Goal: Information Seeking & Learning: Check status

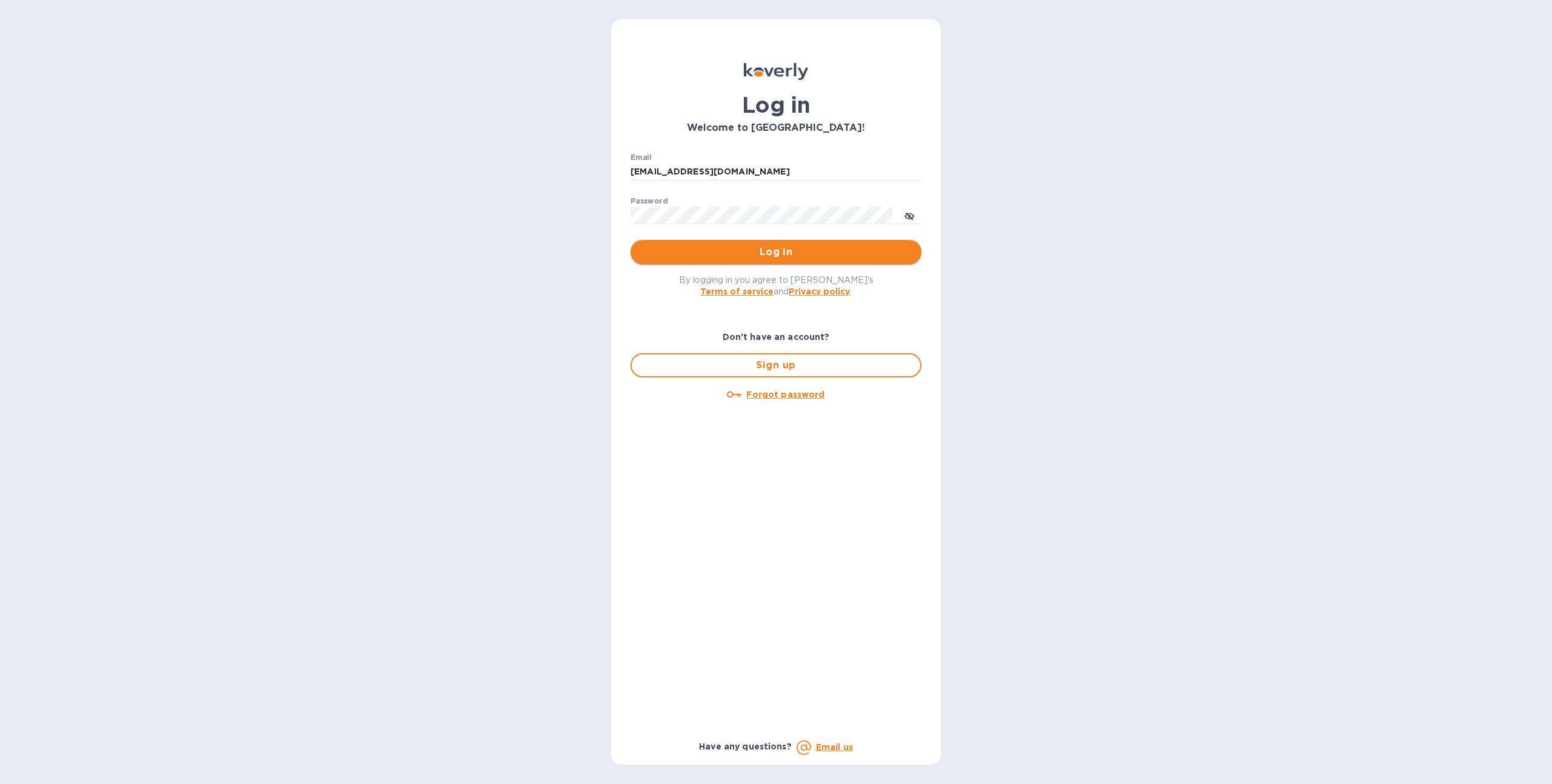
click at [722, 256] on span "Log in" at bounding box center [775, 251] width 271 height 14
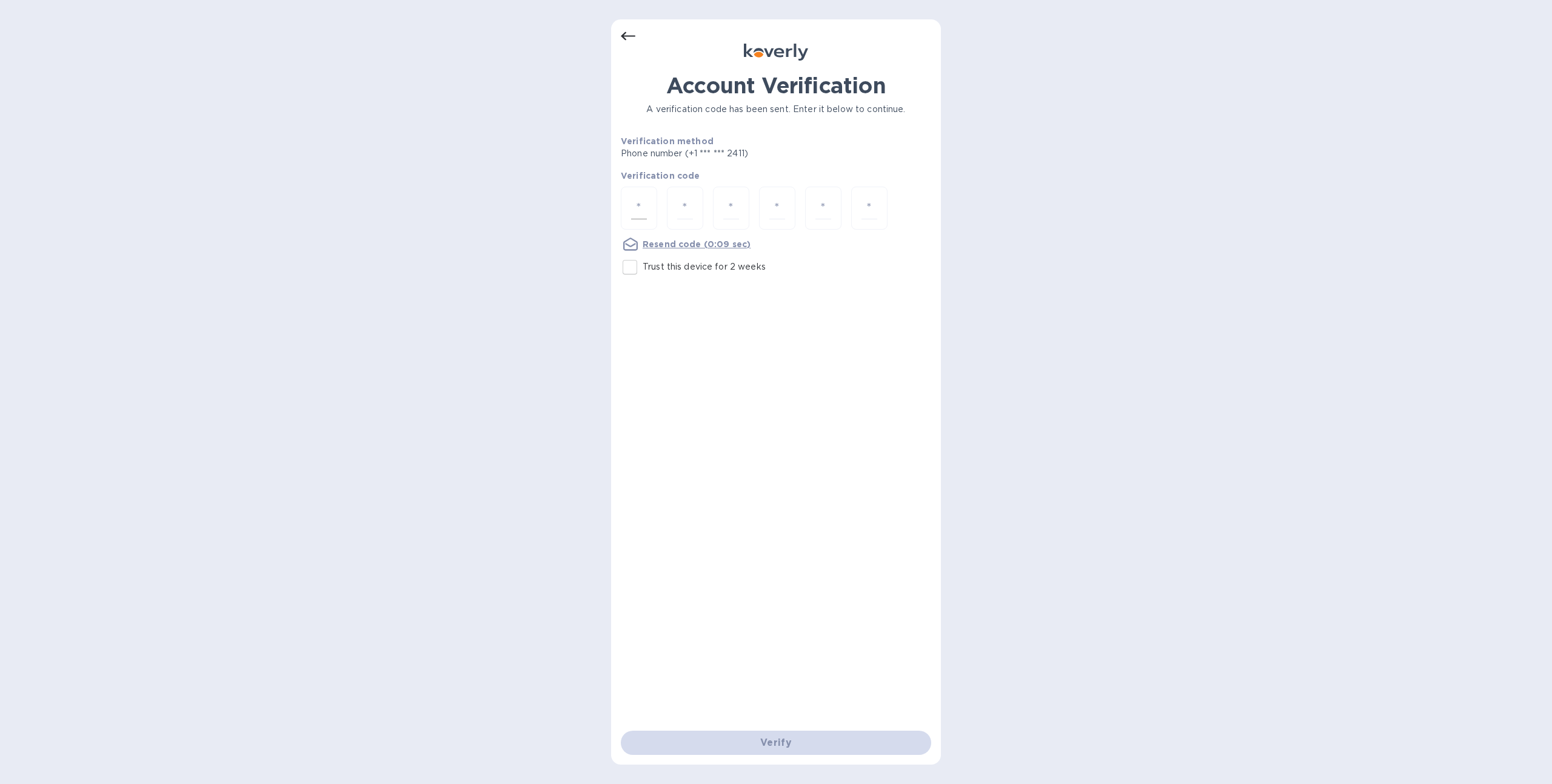
click at [634, 201] on input "number" at bounding box center [638, 208] width 16 height 22
type input "4"
type input "5"
type input "0"
type input "2"
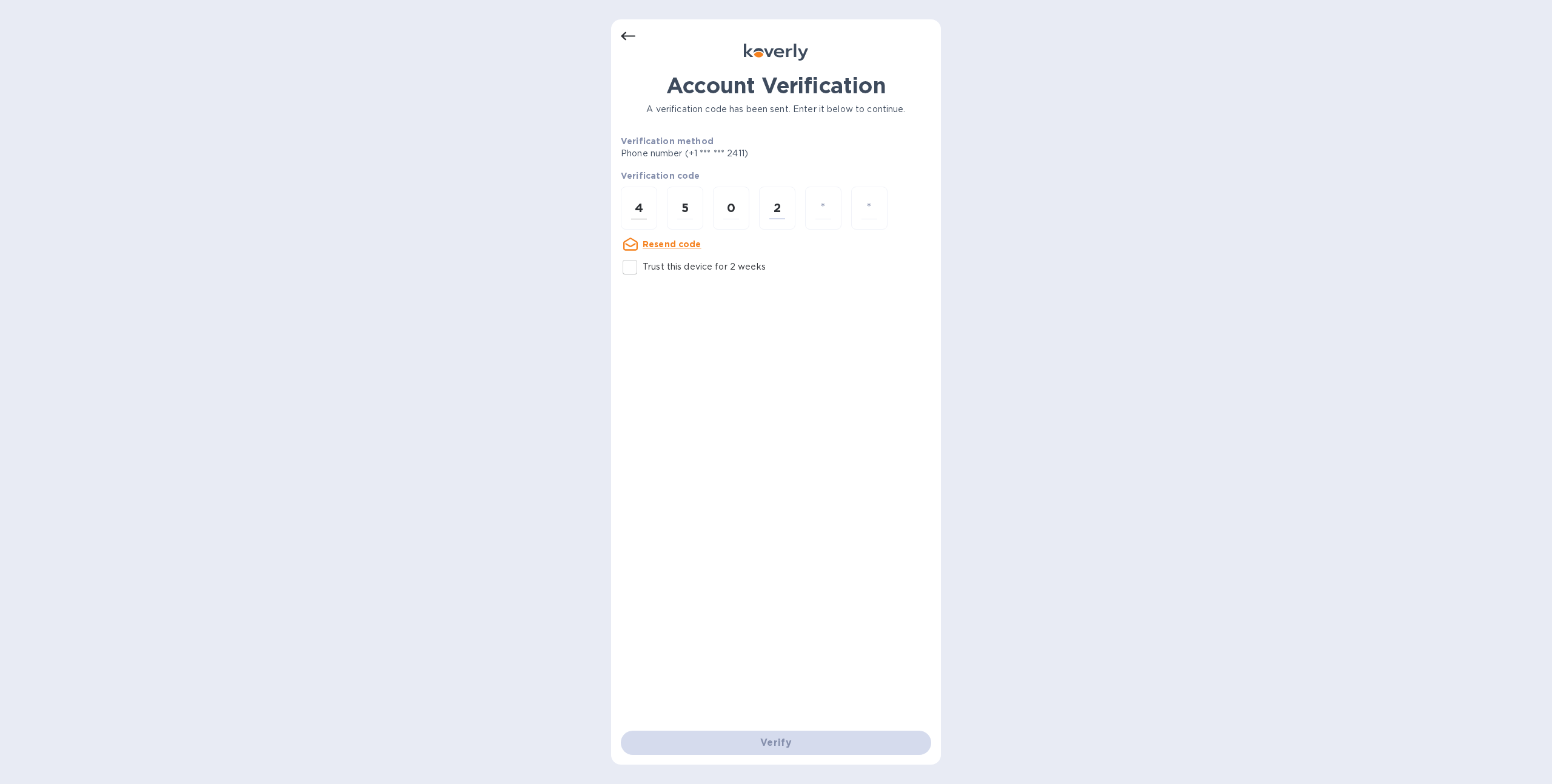
type input "3"
type input "0"
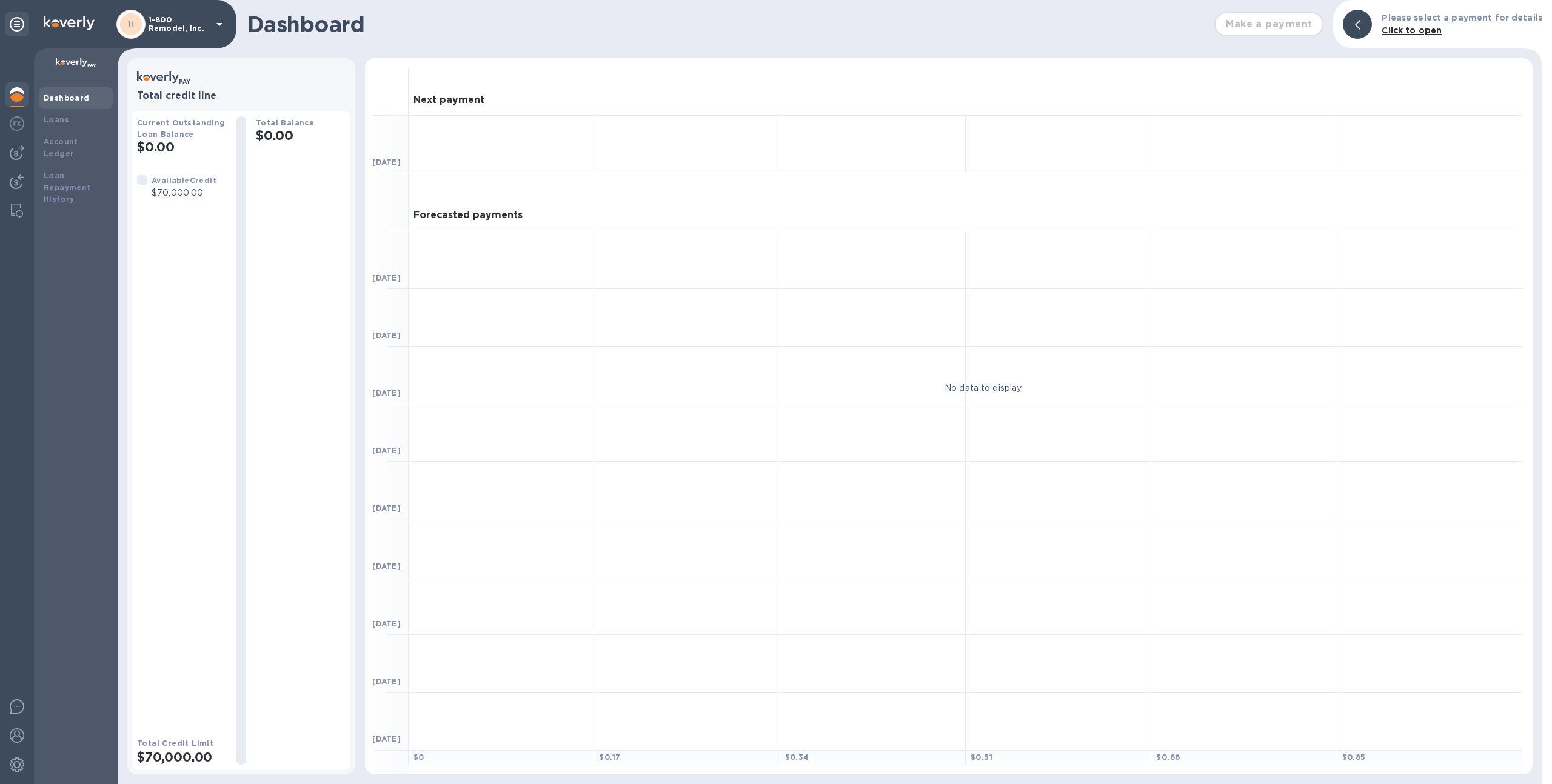
click at [164, 28] on p "1-800 Remodel, Inc." at bounding box center [178, 25] width 60 height 17
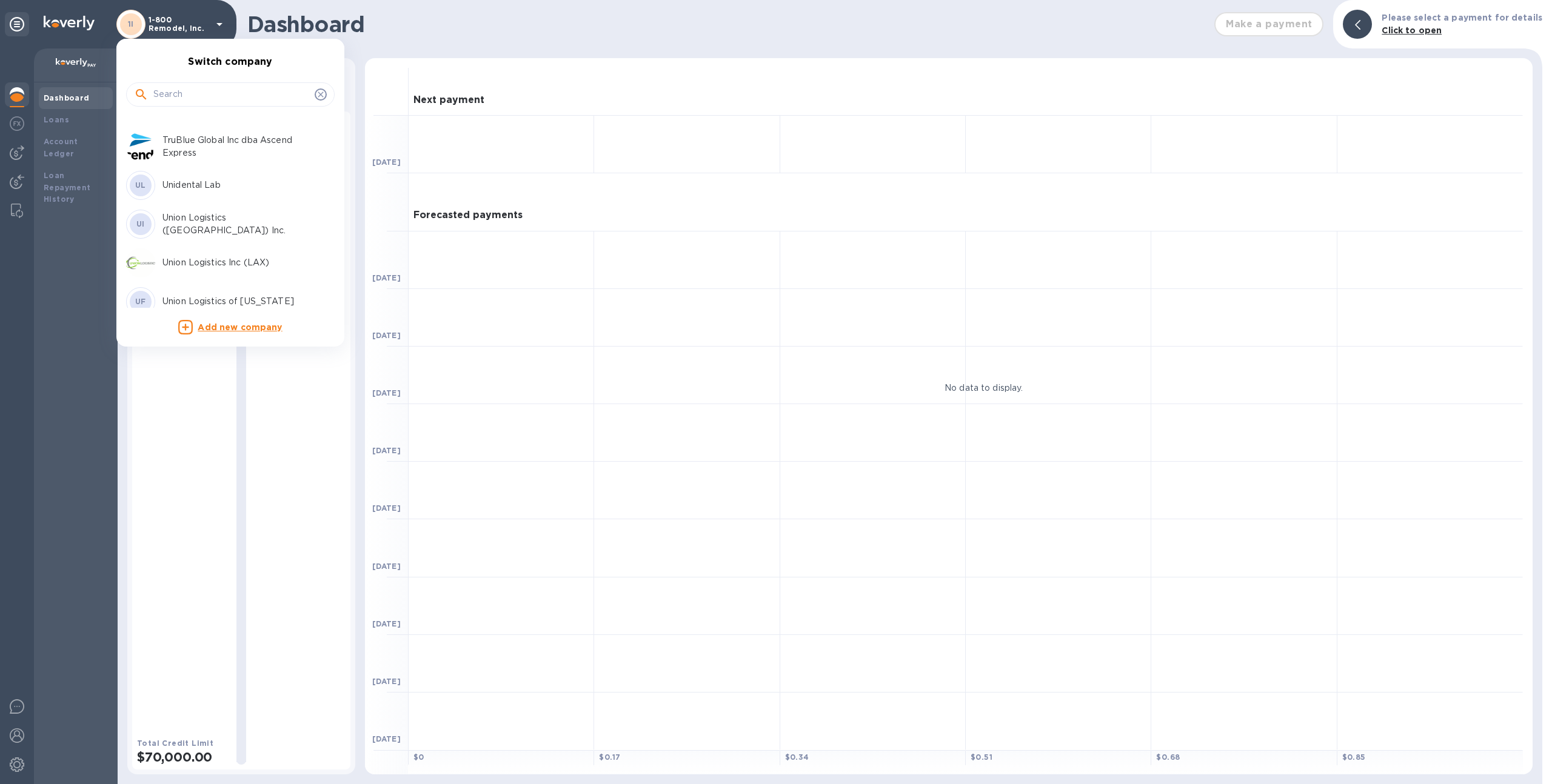
scroll to position [4975, 0]
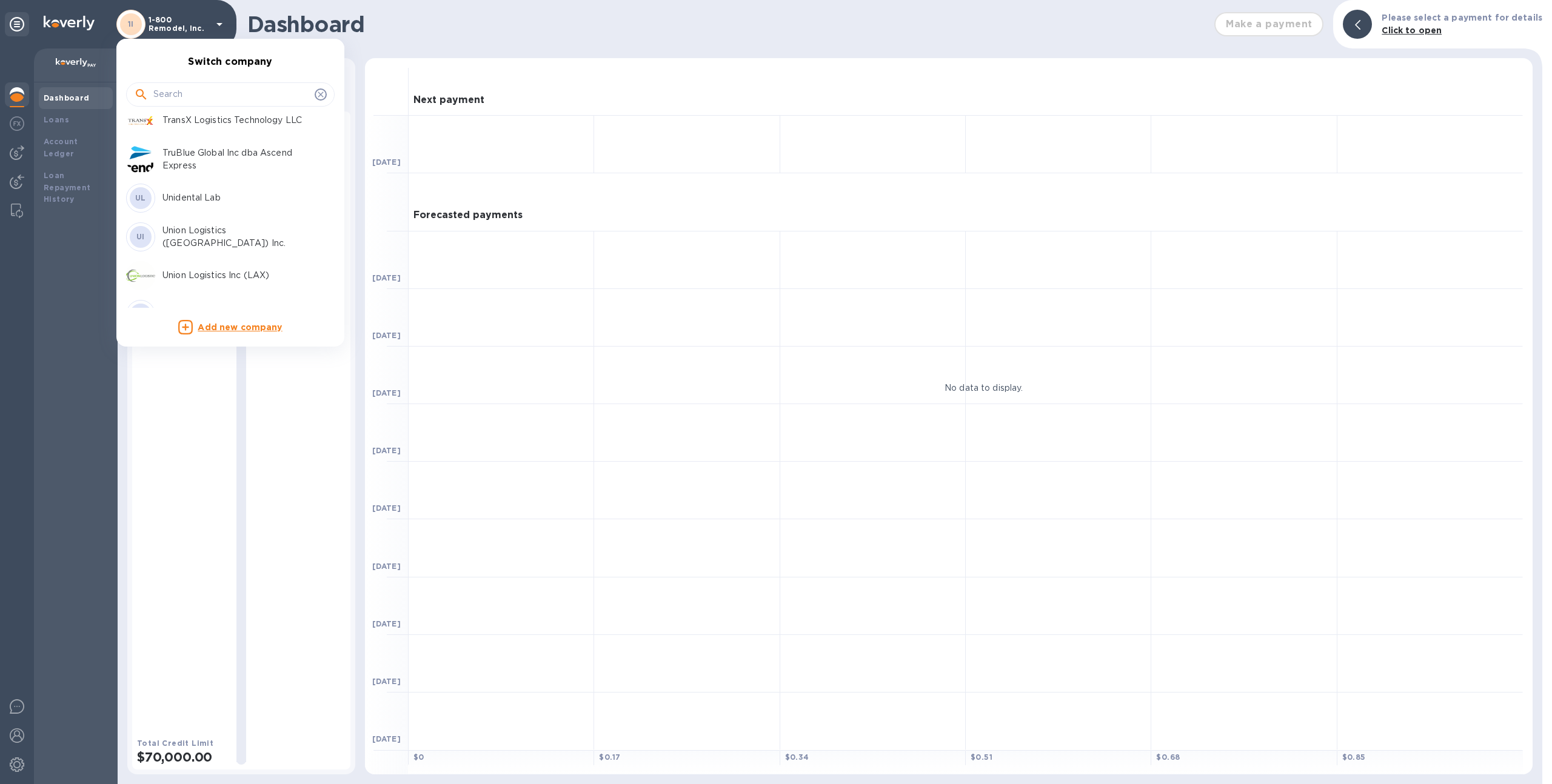
click at [222, 267] on div "Union Logistics Inc (LAX)" at bounding box center [220, 275] width 190 height 29
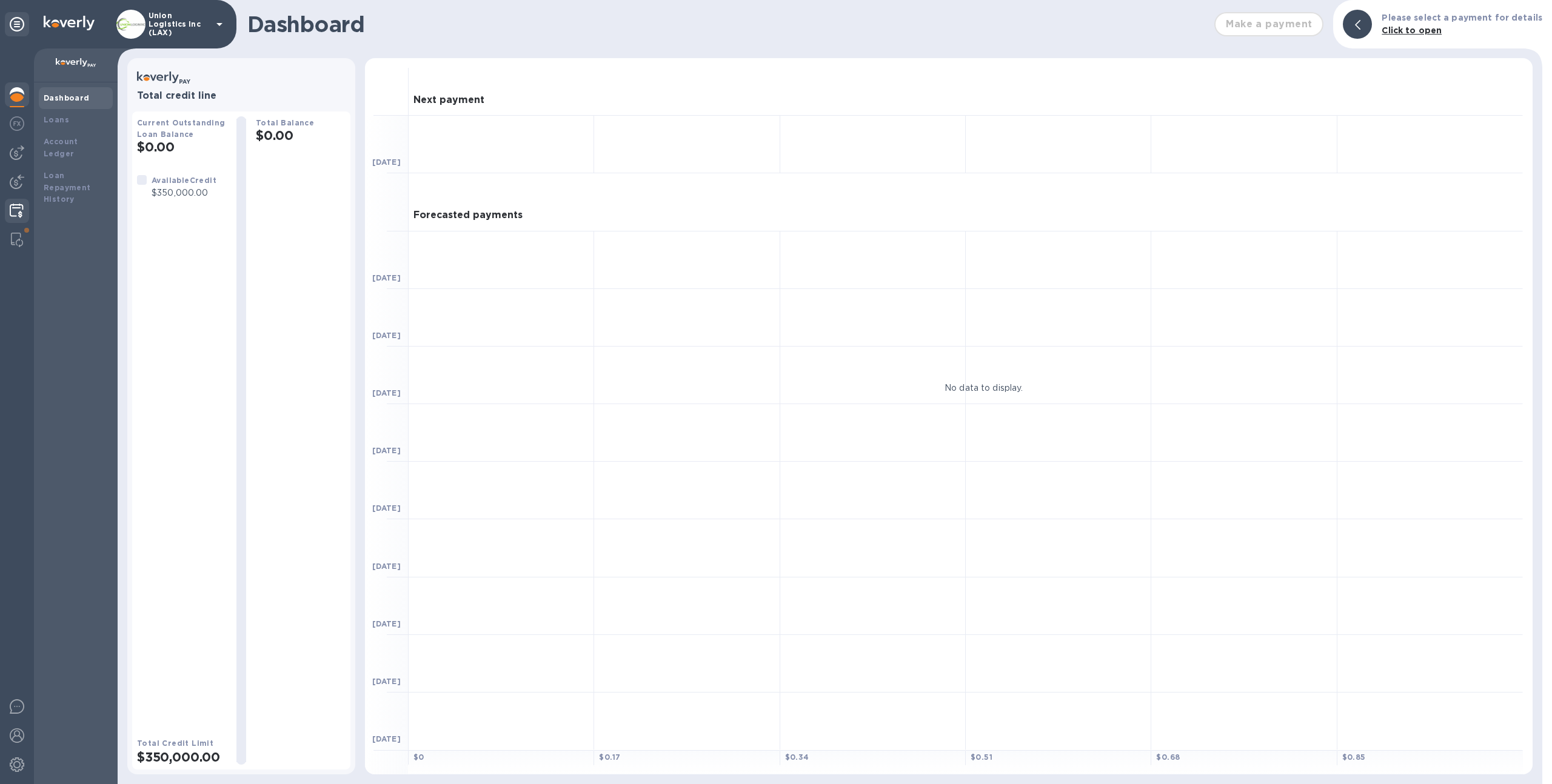
click at [21, 208] on img at bounding box center [16, 211] width 14 height 14
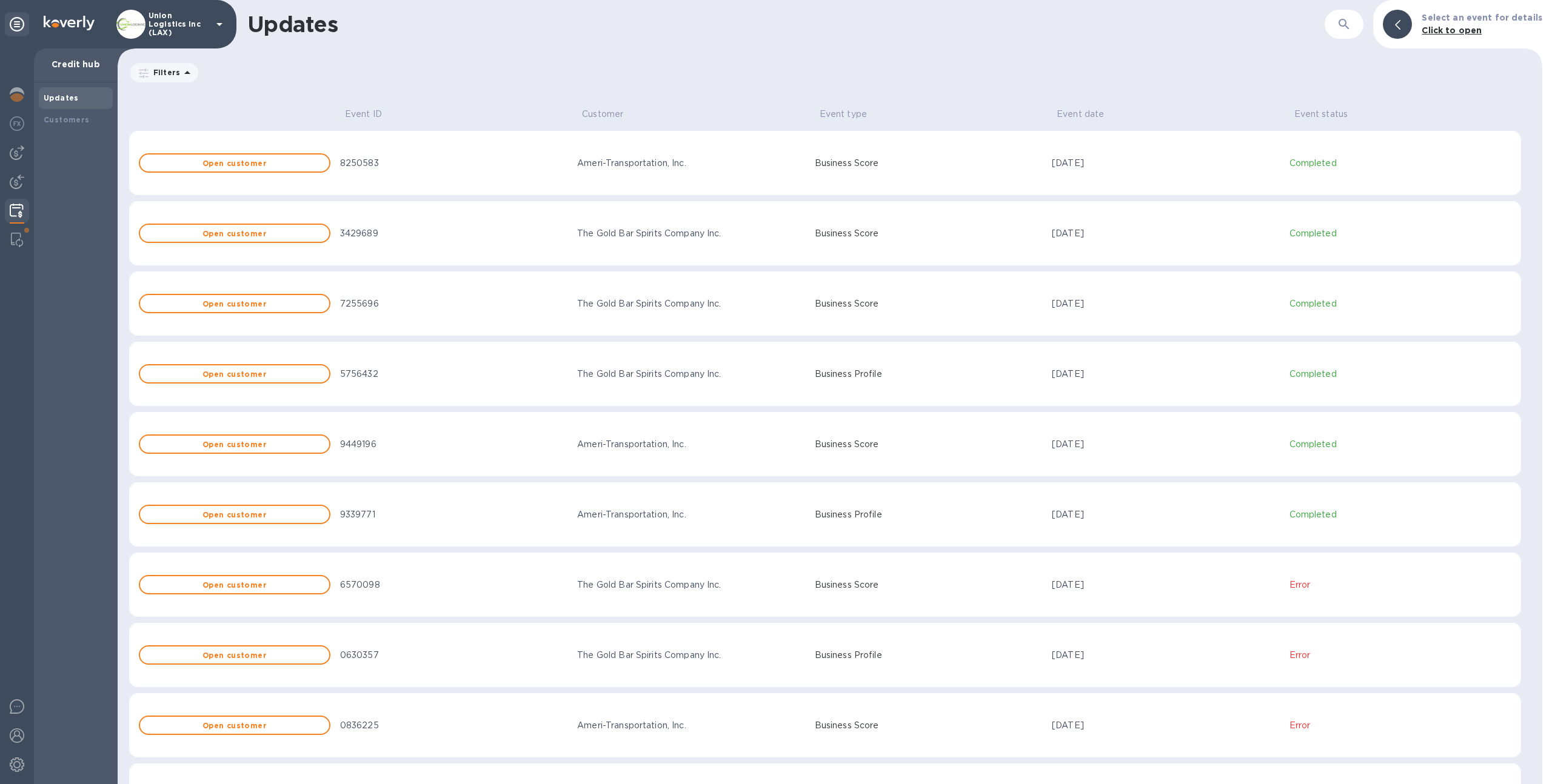
click at [157, 28] on p "Union Logistics Inc (LAX)" at bounding box center [178, 25] width 60 height 25
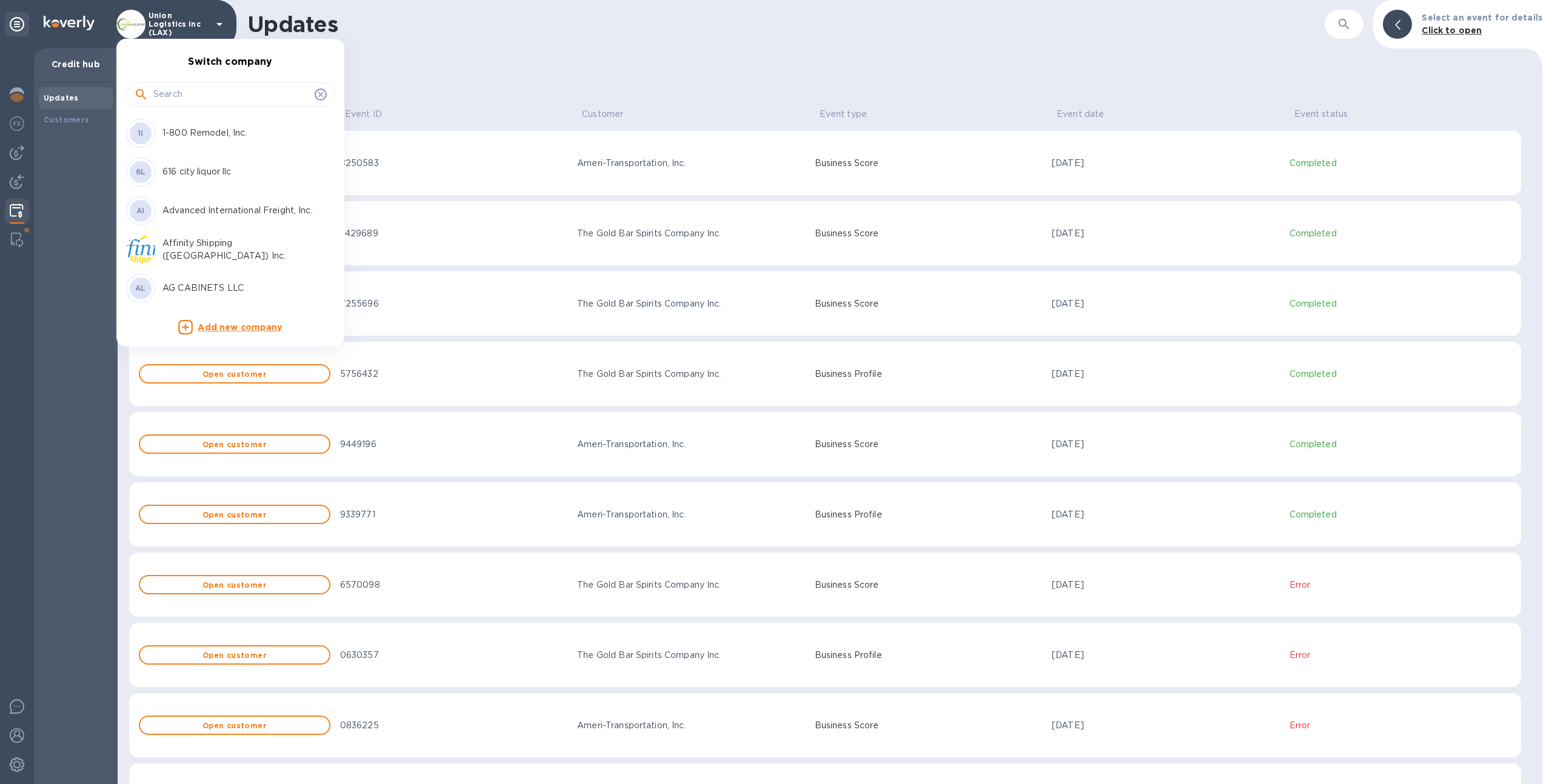
click at [163, 28] on div at bounding box center [776, 392] width 1552 height 784
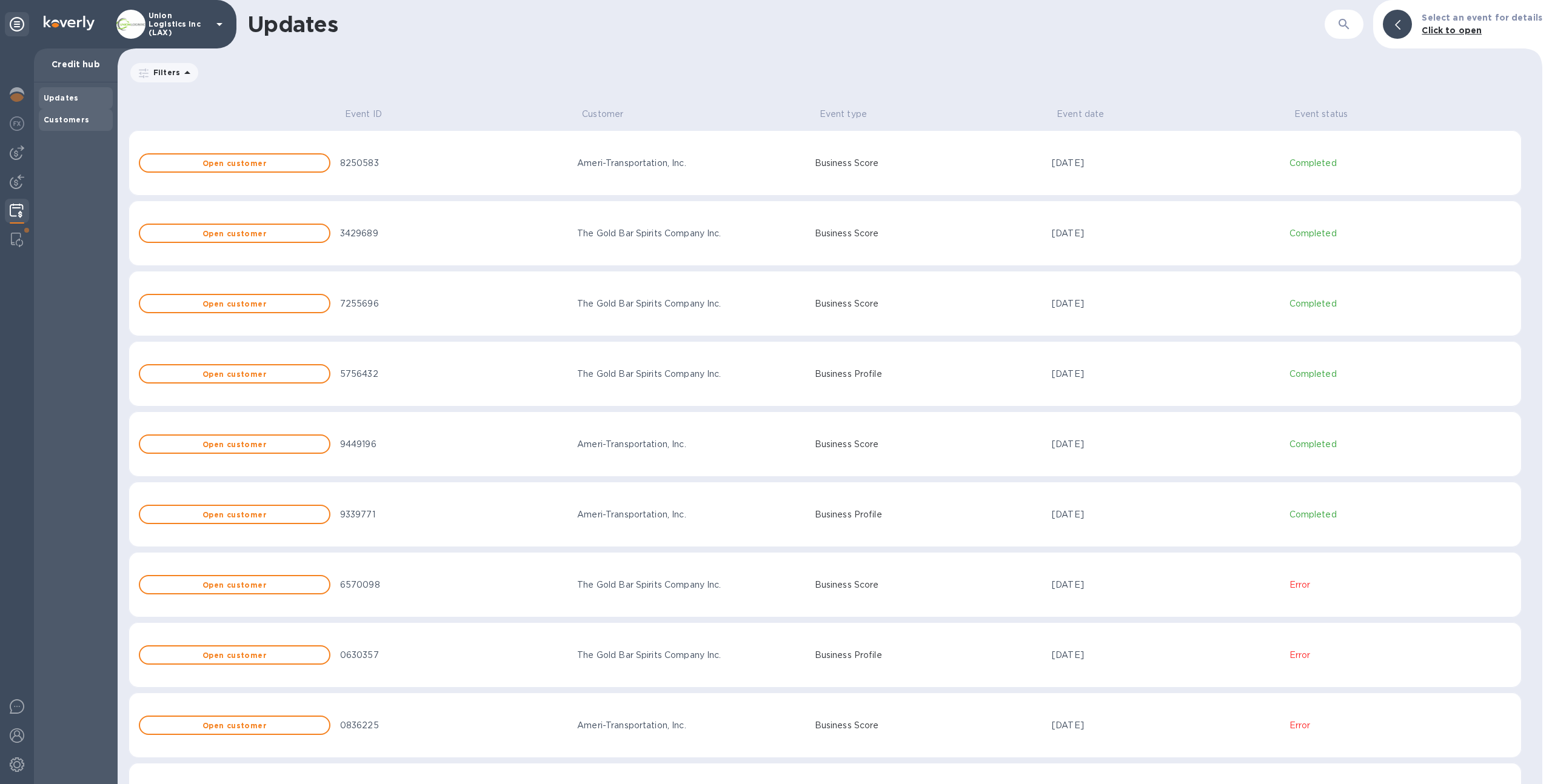
click at [66, 121] on b "Customers" at bounding box center [66, 119] width 46 height 9
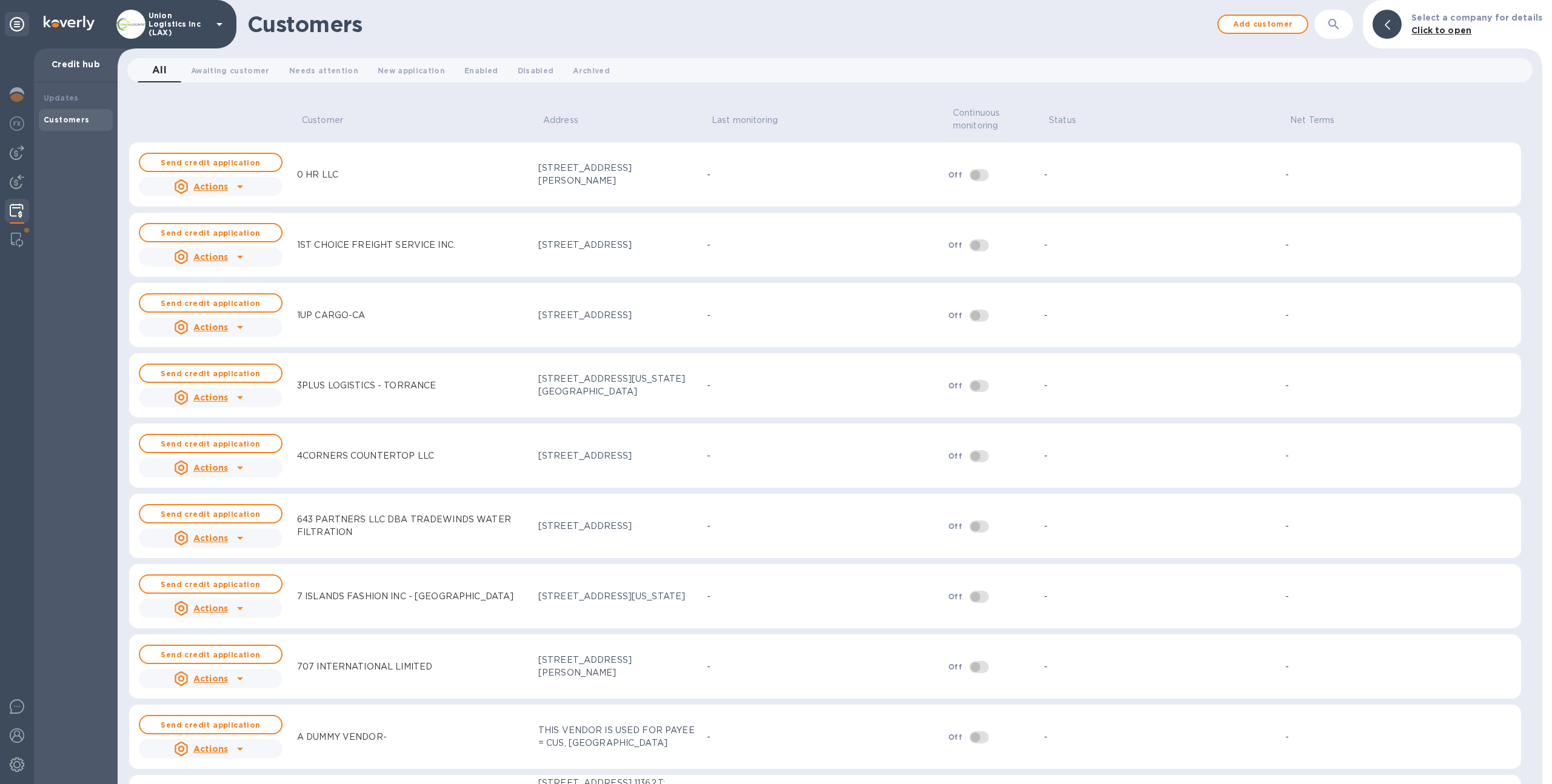
scroll to position [30, 0]
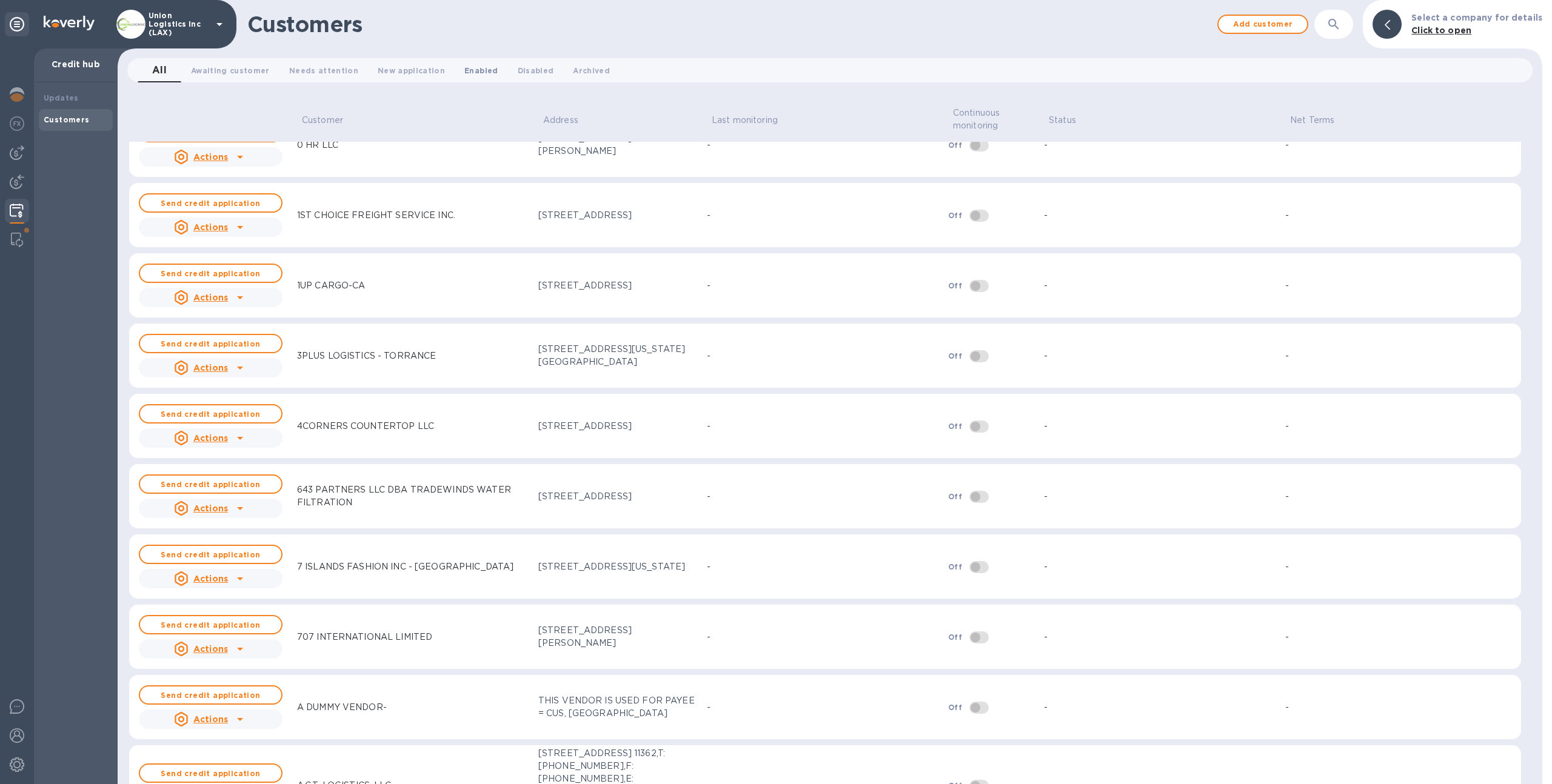
click at [464, 71] on span "Enabled 0" at bounding box center [480, 71] width 33 height 13
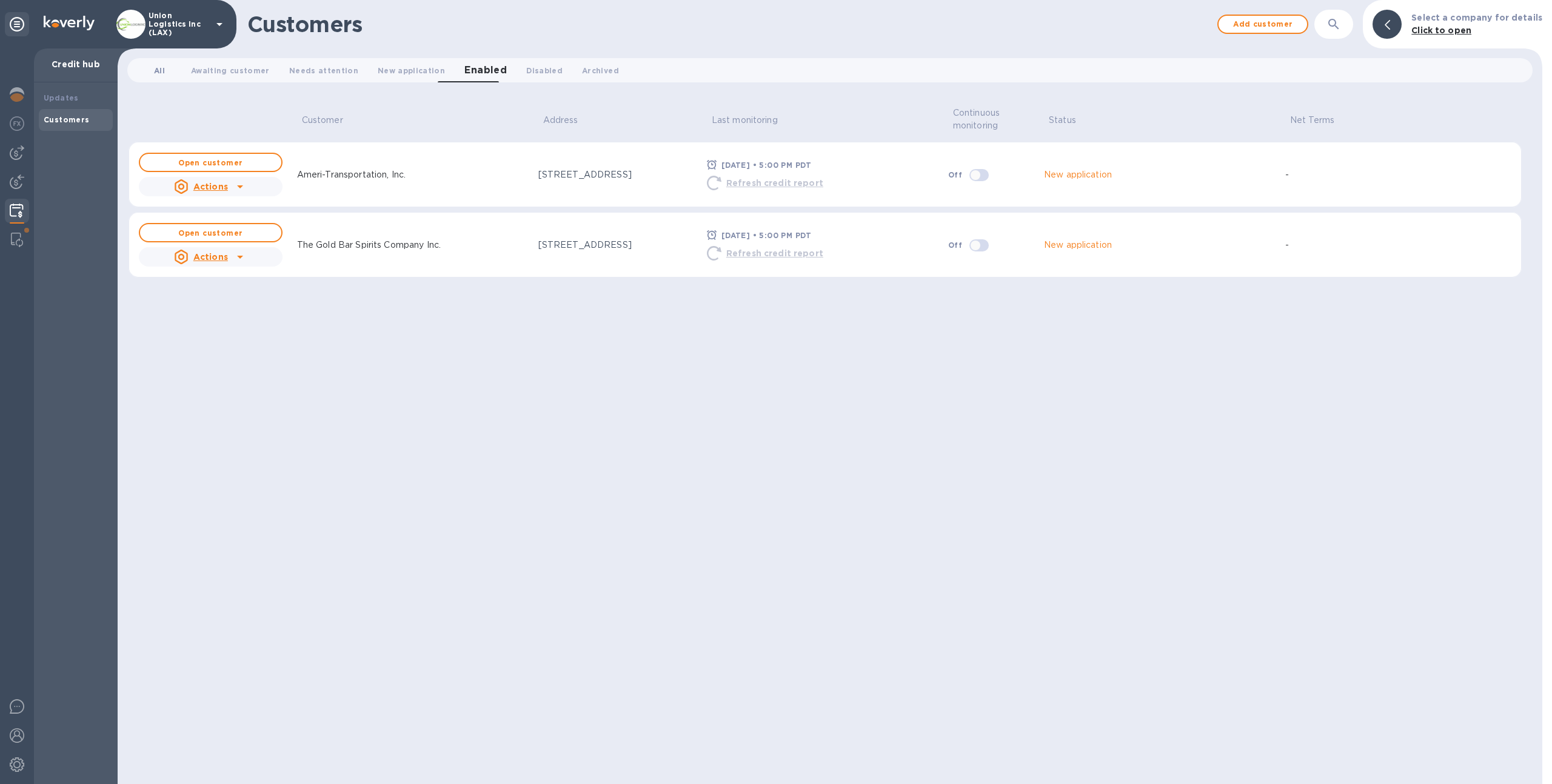
click at [161, 65] on span "All 0" at bounding box center [159, 71] width 11 height 13
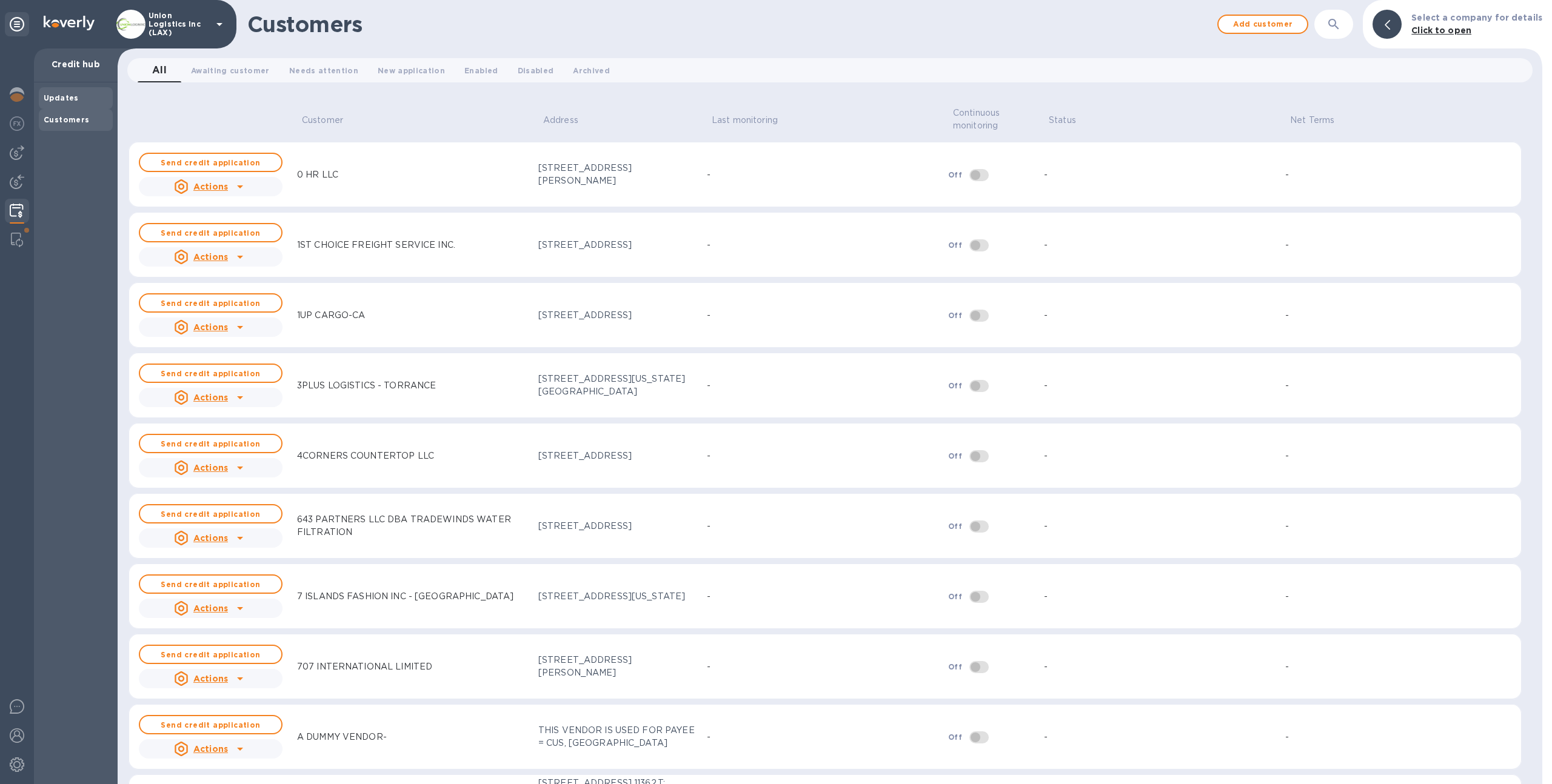
click at [74, 97] on b "Updates" at bounding box center [60, 98] width 35 height 9
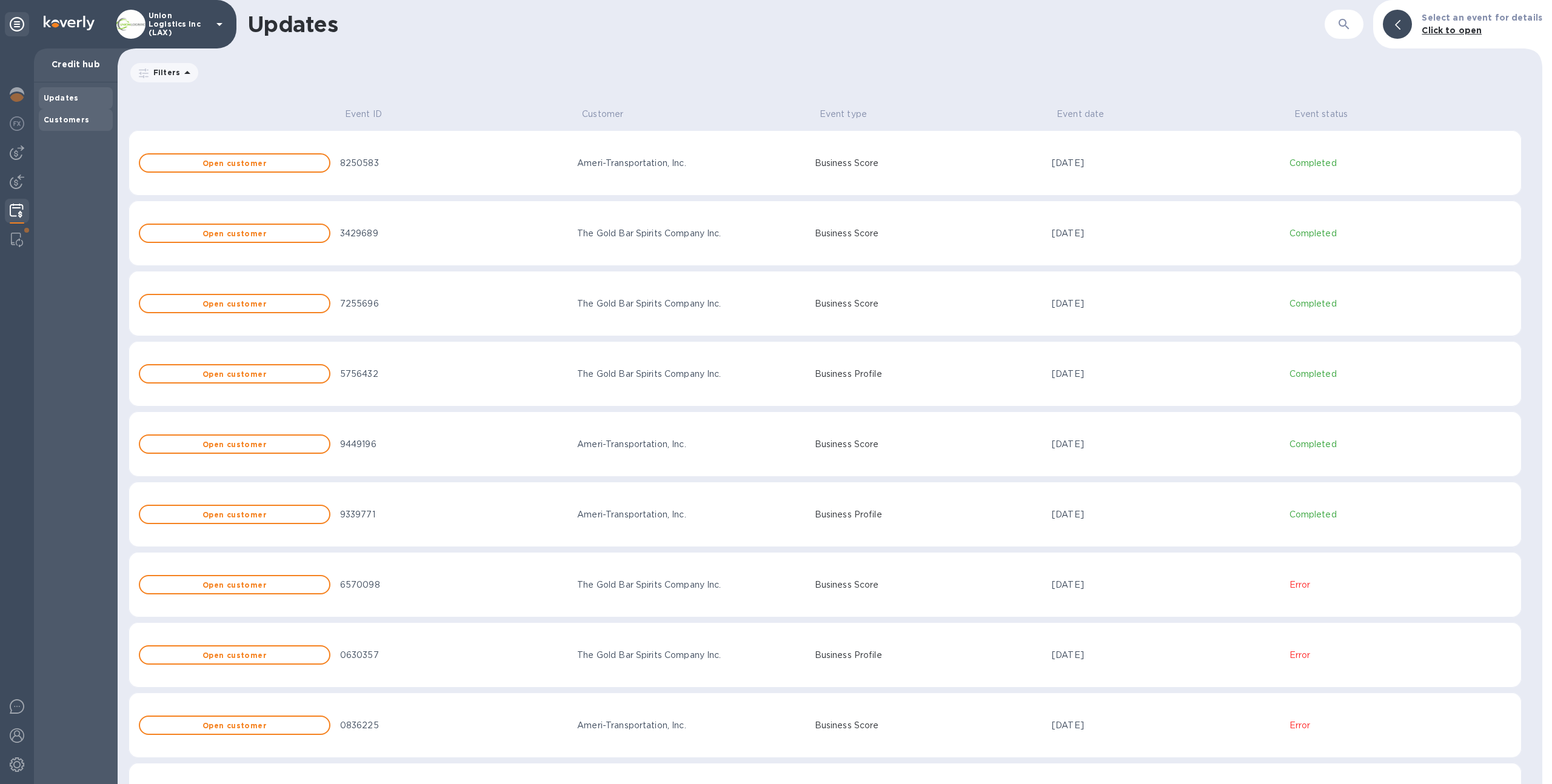
click at [73, 126] on div "Customers" at bounding box center [76, 120] width 65 height 12
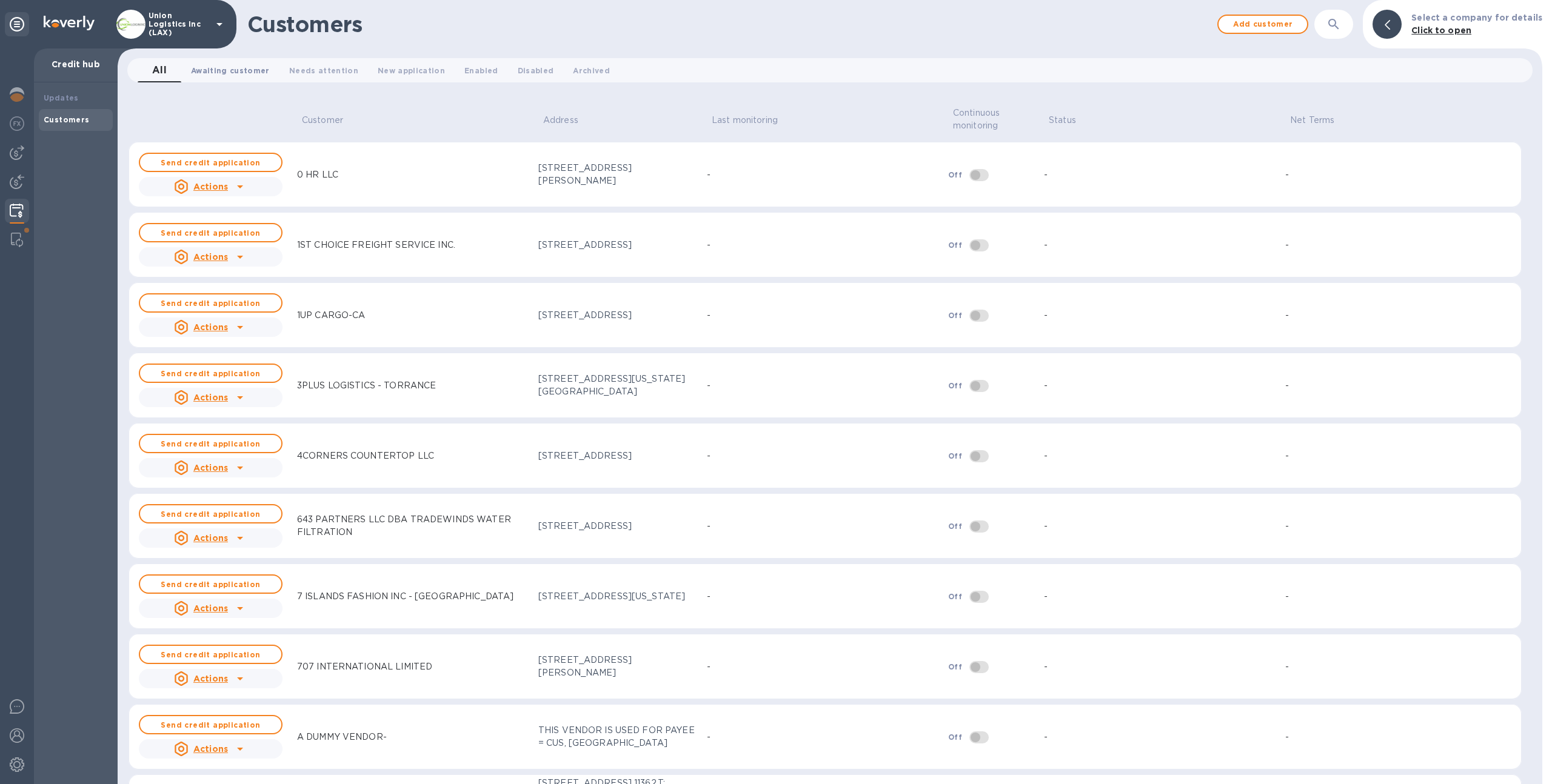
click at [257, 68] on span "Awaiting customer 0" at bounding box center [230, 71] width 79 height 13
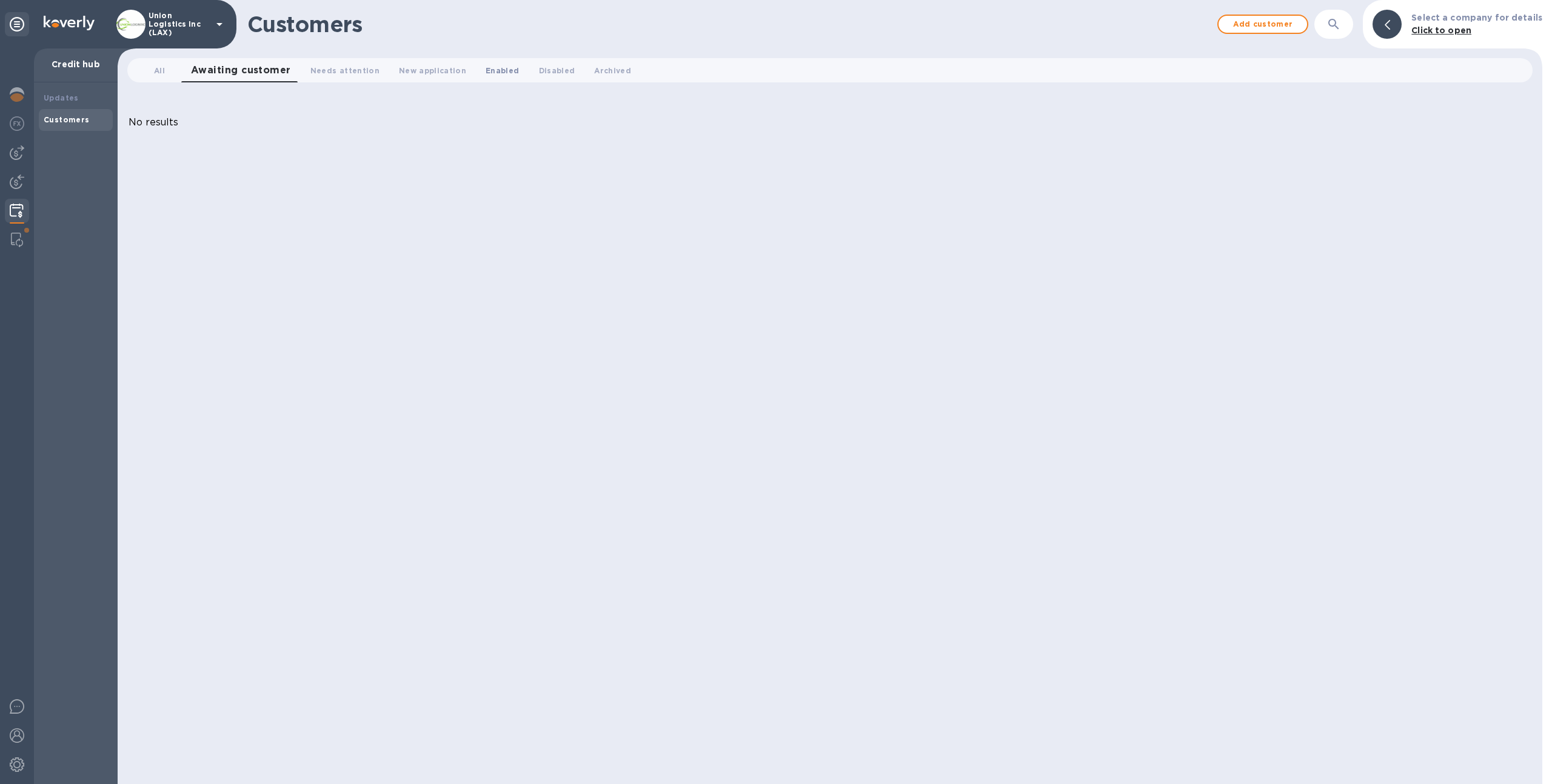
click at [500, 65] on span "Enabled 0" at bounding box center [501, 71] width 33 height 13
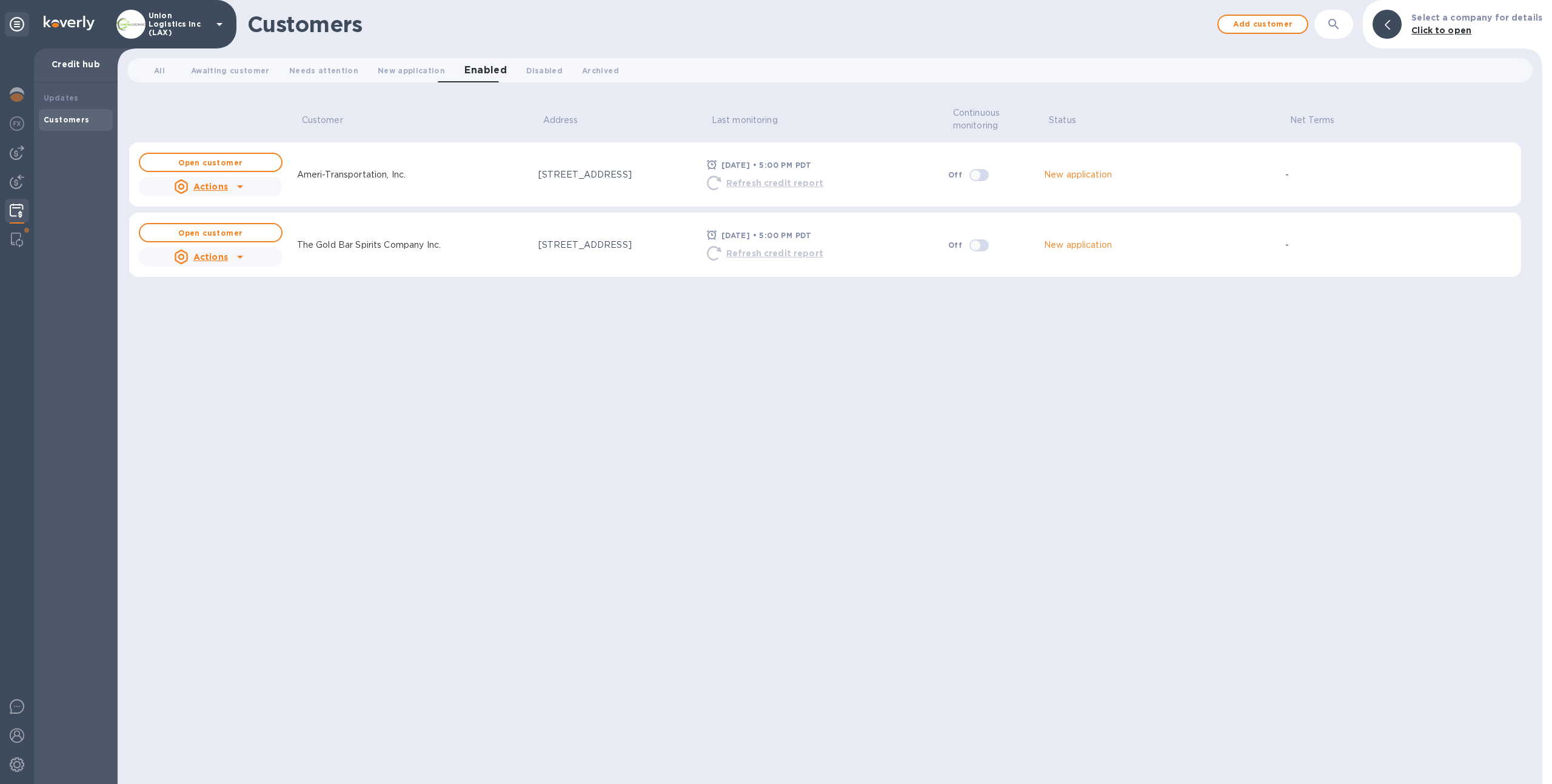
click at [1070, 175] on p "New application" at bounding box center [1078, 174] width 68 height 13
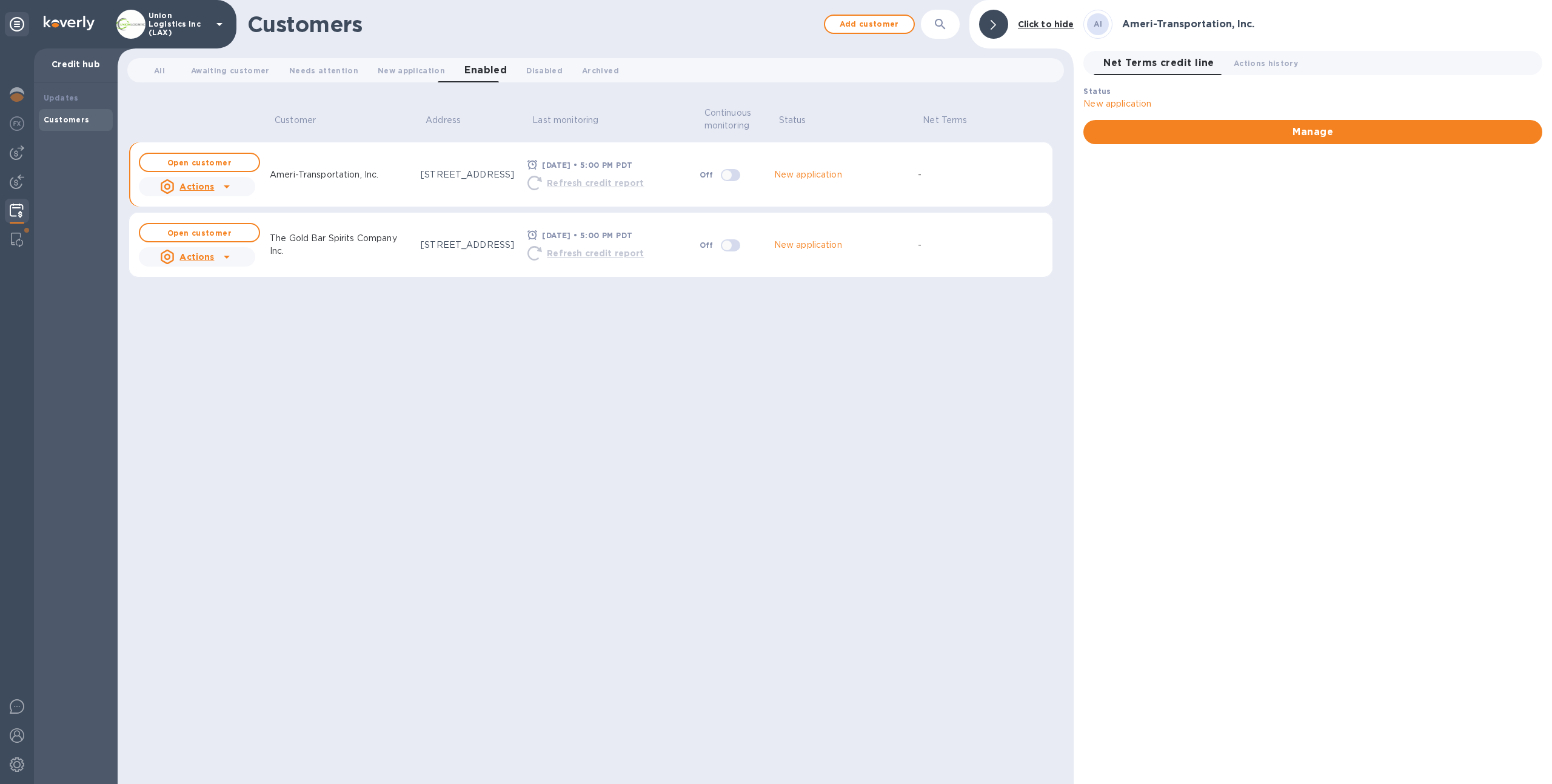
click at [818, 248] on p "New application" at bounding box center [808, 245] width 68 height 13
click at [222, 252] on icon at bounding box center [226, 257] width 14 height 14
click at [223, 257] on div at bounding box center [776, 392] width 1552 height 784
click at [221, 189] on icon at bounding box center [226, 186] width 14 height 14
click at [264, 404] on div at bounding box center [776, 392] width 1552 height 784
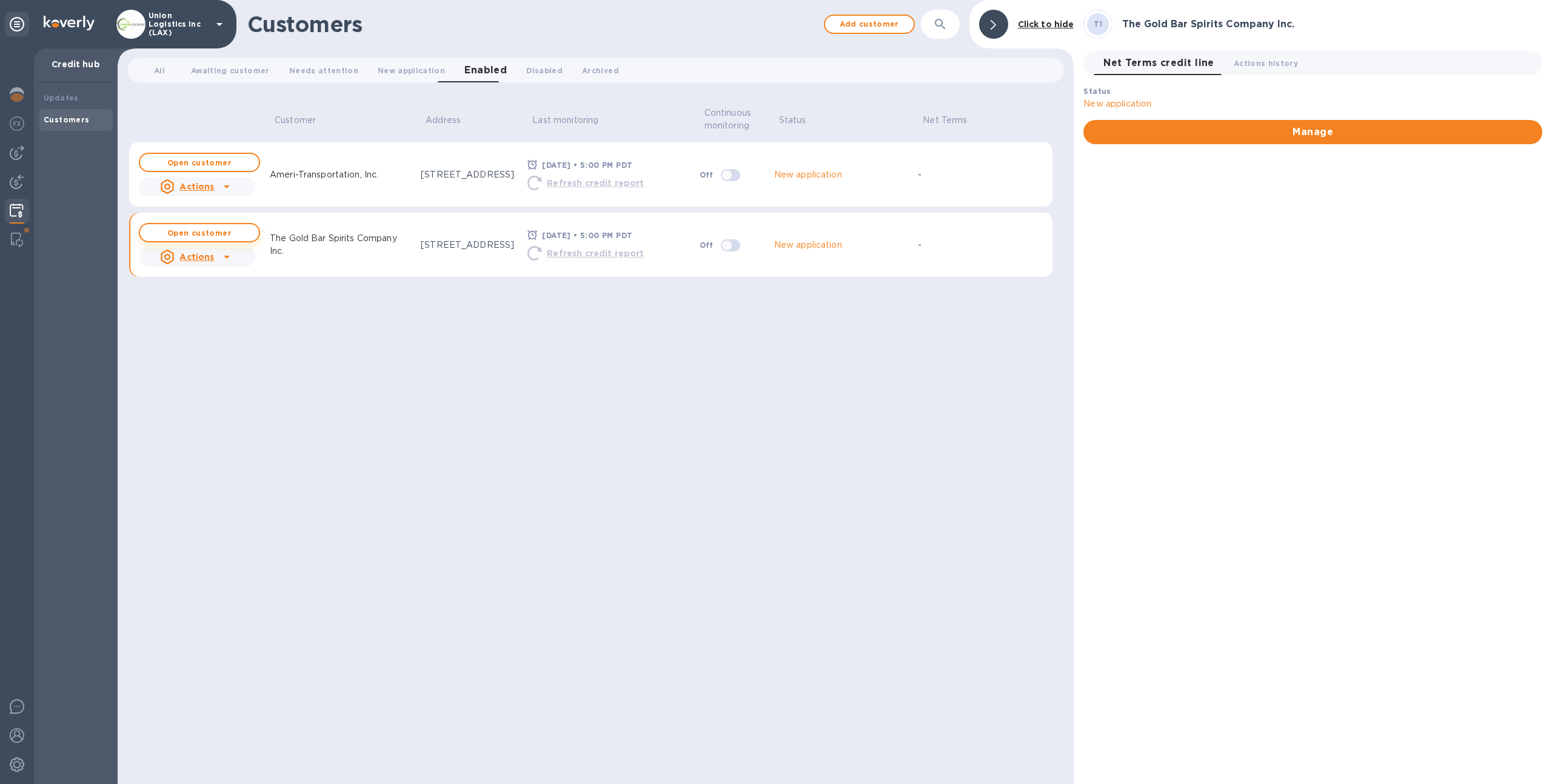
click at [228, 228] on b "Open customer" at bounding box center [200, 233] width 65 height 9
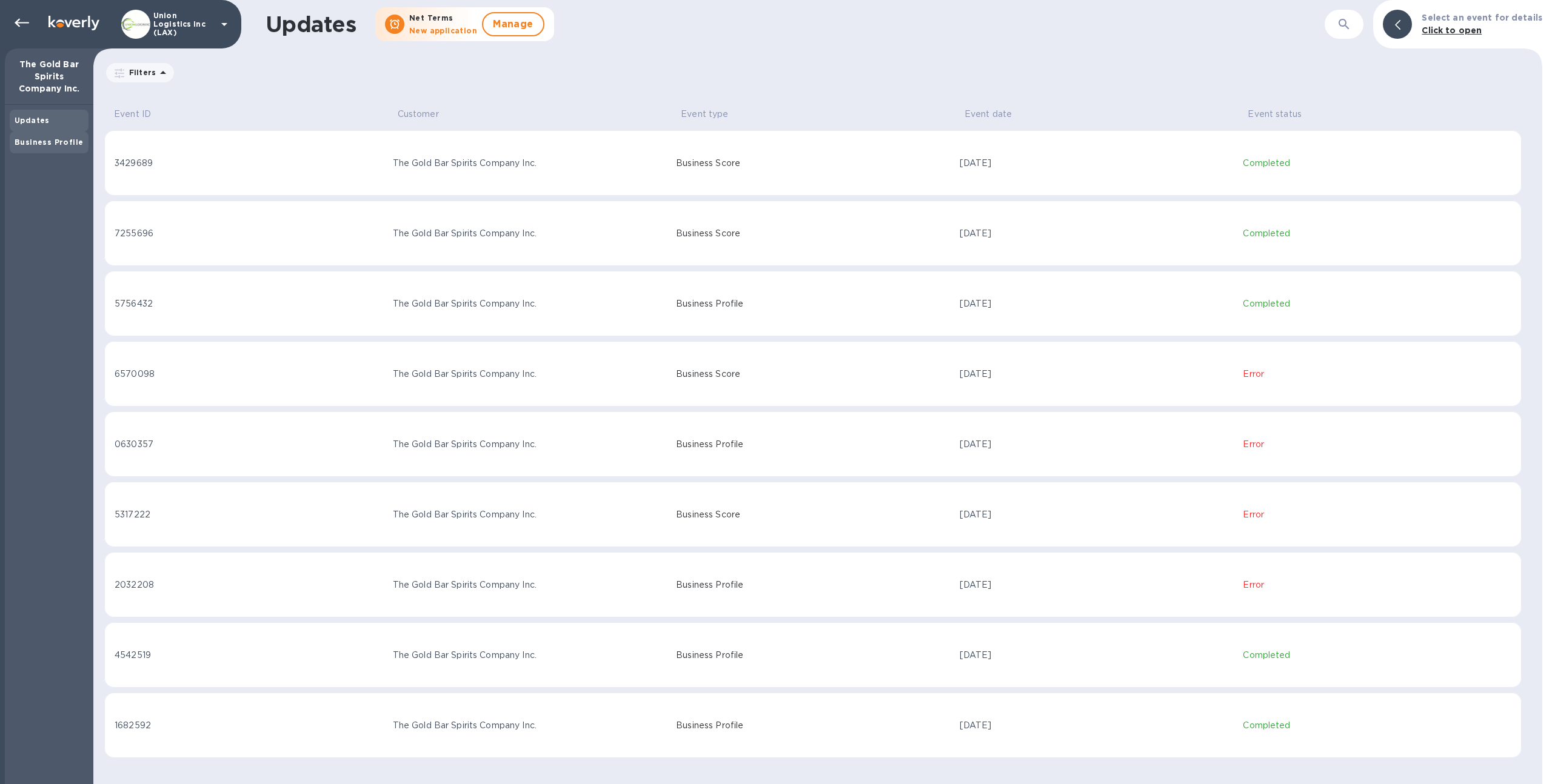
click at [54, 142] on b "Business Profile" at bounding box center [48, 142] width 69 height 9
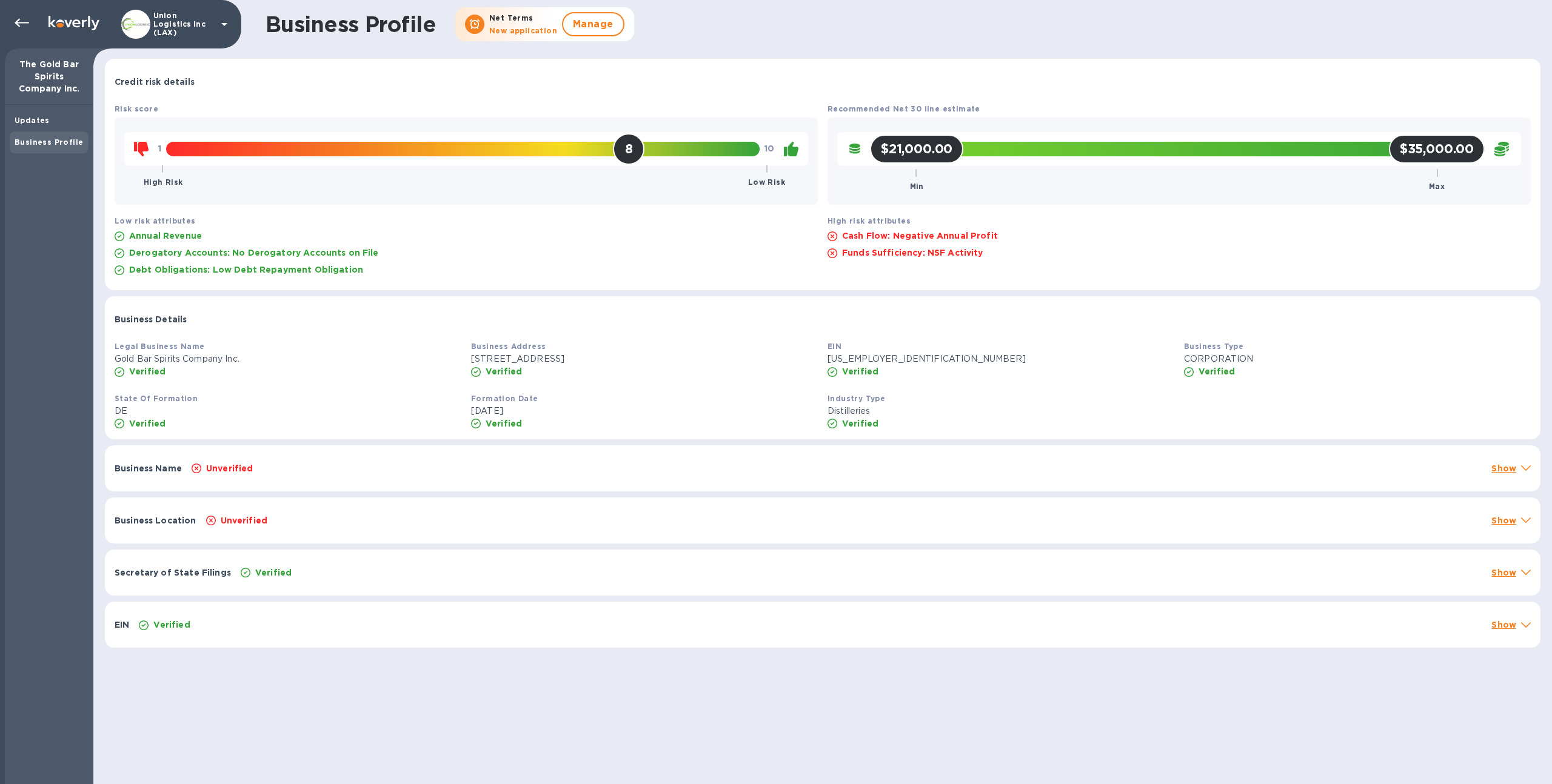
click at [905, 149] on h2 "$21,000.00" at bounding box center [916, 149] width 71 height 15
click at [607, 472] on div "Unverified" at bounding box center [836, 468] width 1294 height 17
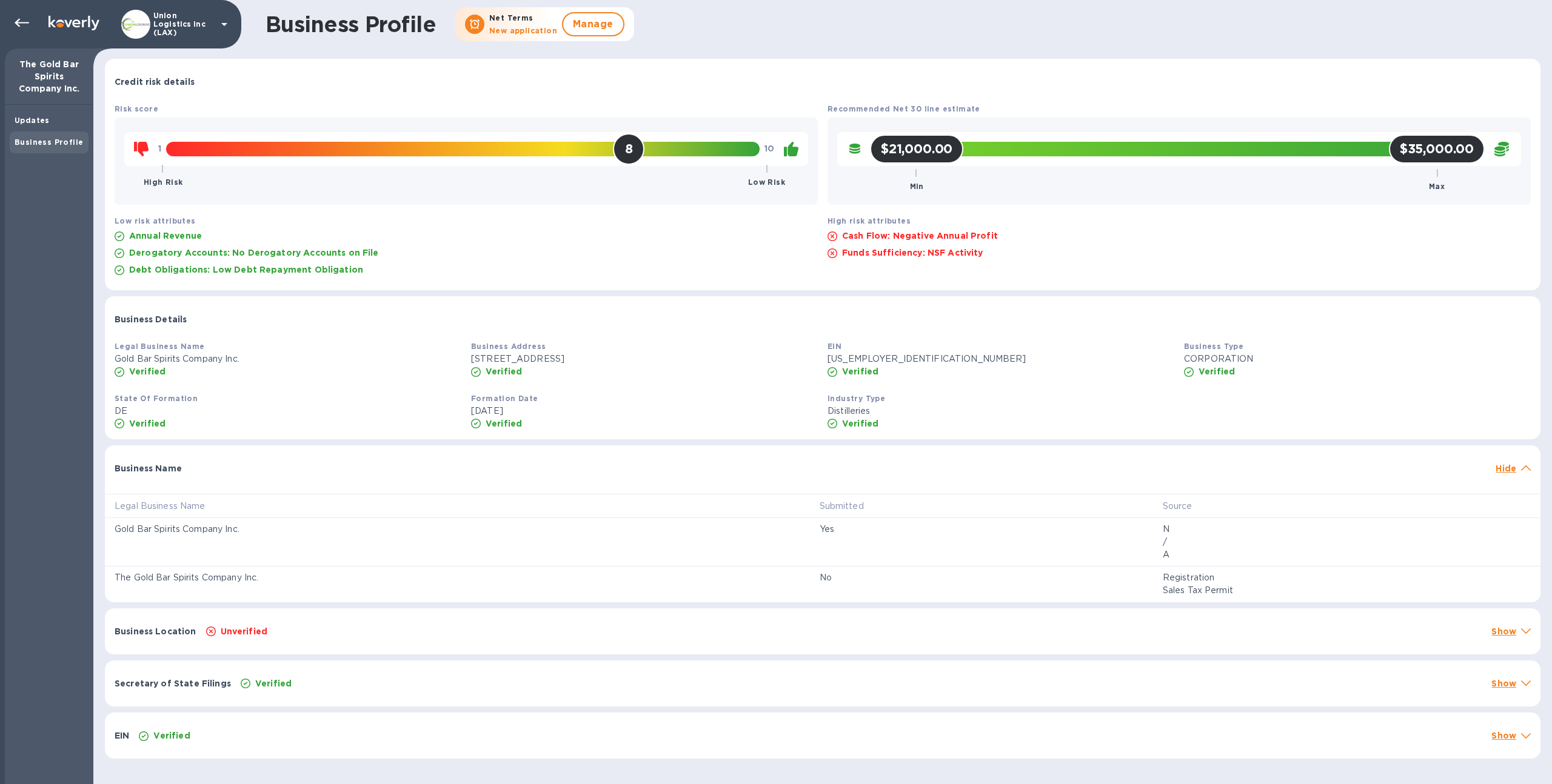
scroll to position [3, 0]
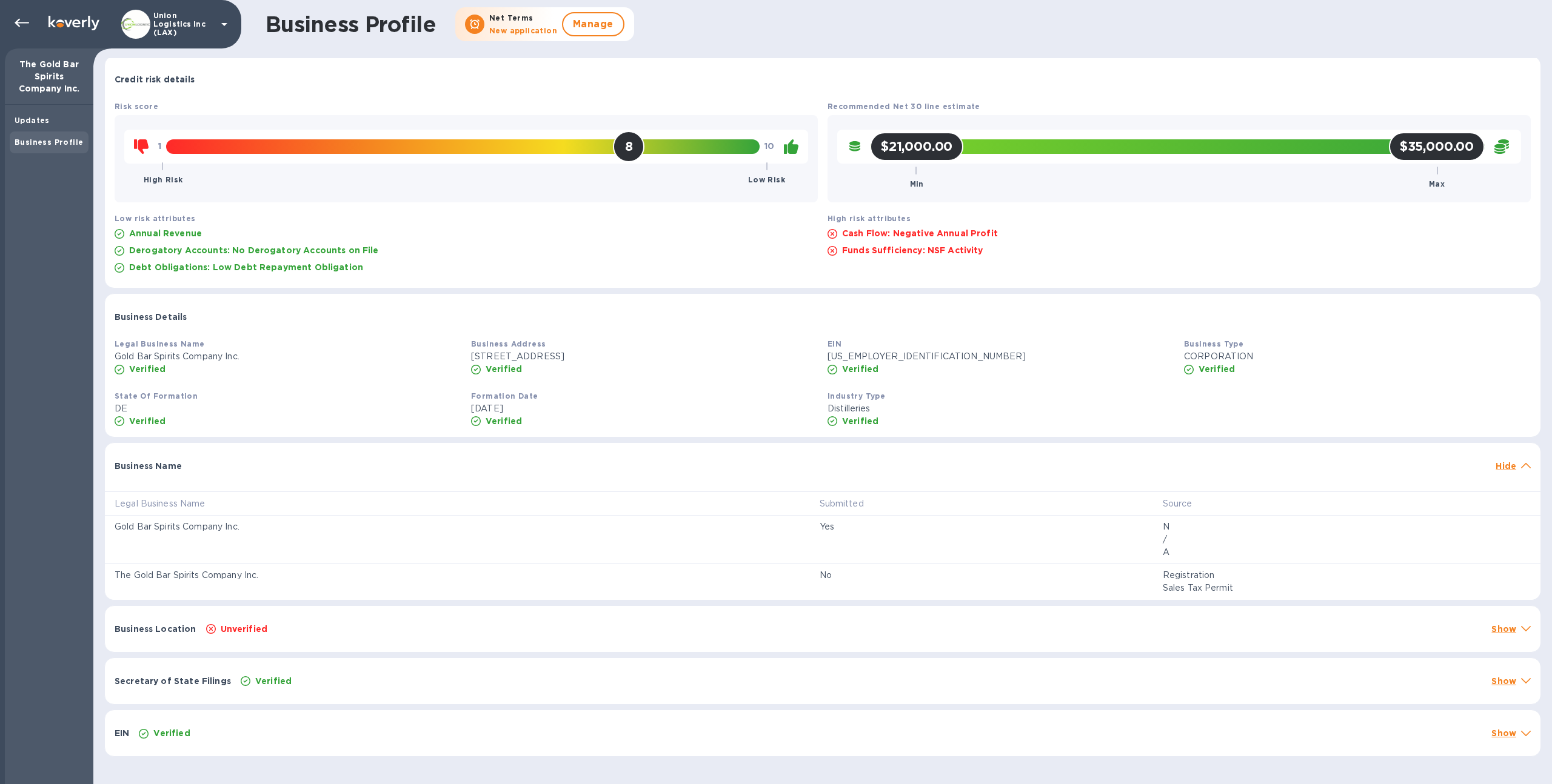
click at [654, 631] on div "Unverified" at bounding box center [844, 629] width 1281 height 17
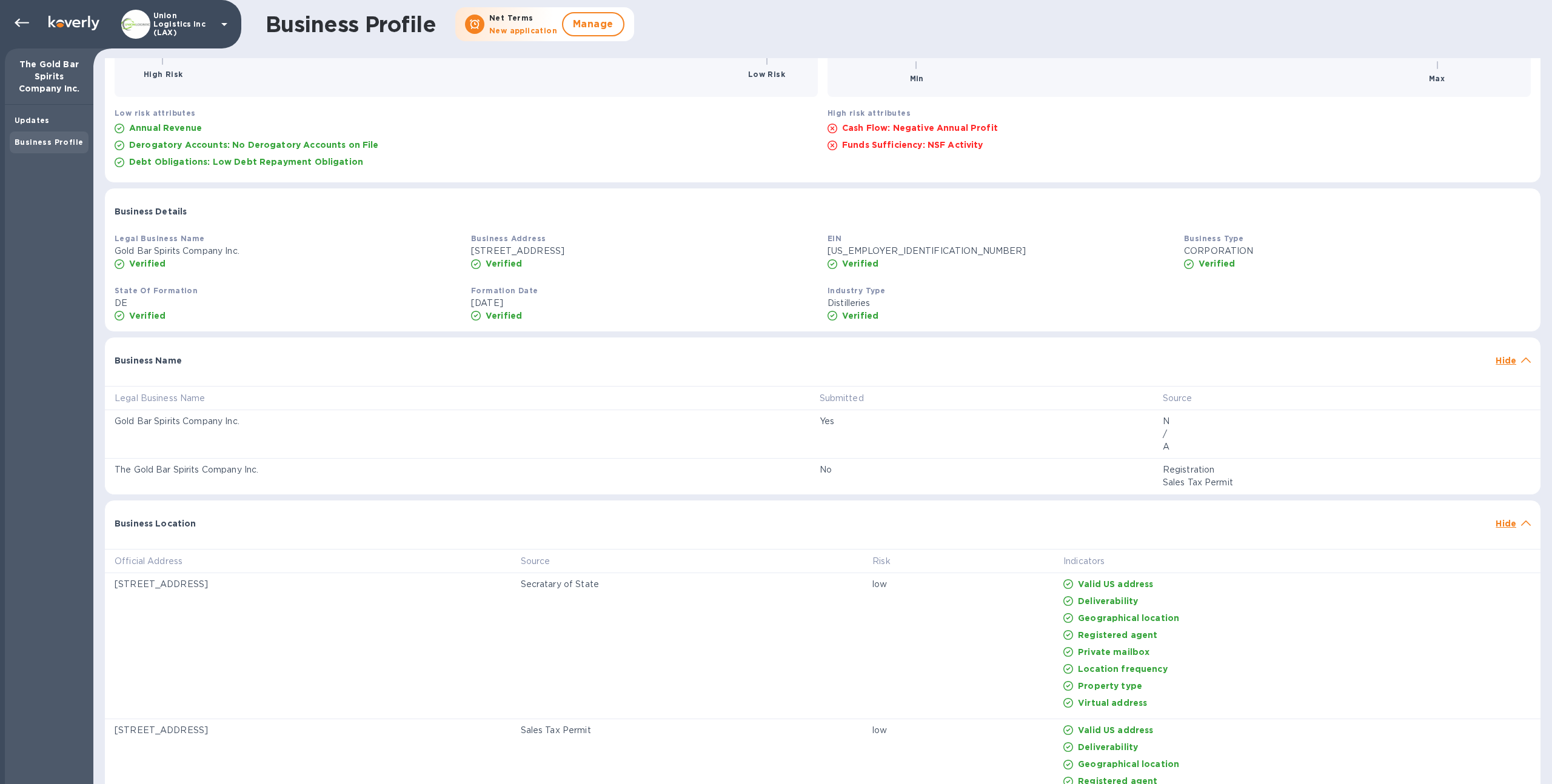
scroll to position [0, 0]
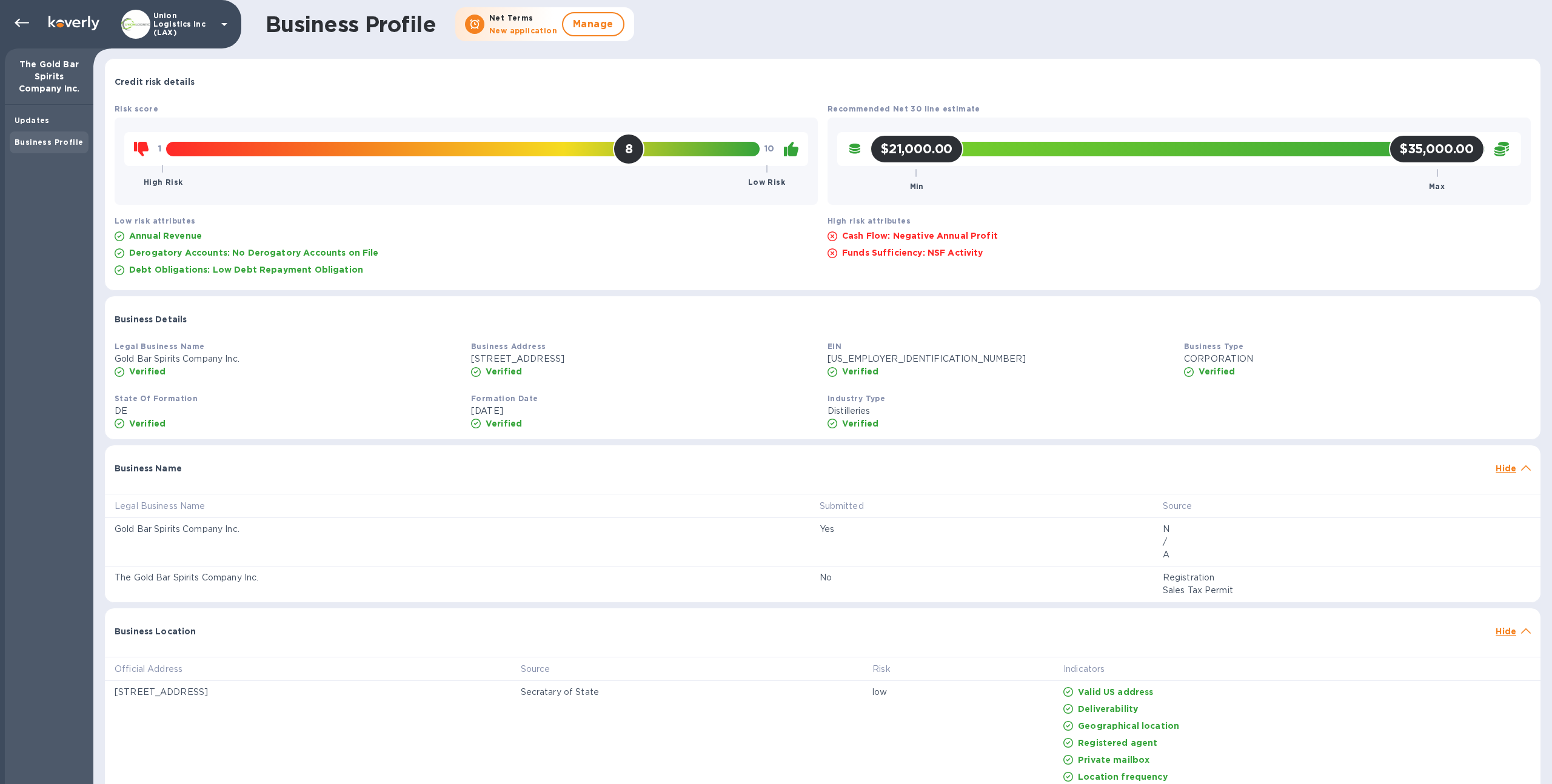
drag, startPoint x: 976, startPoint y: 111, endPoint x: 954, endPoint y: 112, distance: 22.0
click at [958, 111] on div "Recommended Net 30 line estimate $21,000.00 Min $35,000.00 Max" at bounding box center [1179, 154] width 713 height 112
click at [884, 113] on b "Recommended Net 30 line estimate" at bounding box center [903, 109] width 153 height 9
drag, startPoint x: 884, startPoint y: 106, endPoint x: 966, endPoint y: 109, distance: 82.1
click at [968, 109] on div "Recommended Net 30 line estimate $21,000.00 Min $35,000.00 Max" at bounding box center [1179, 154] width 713 height 112
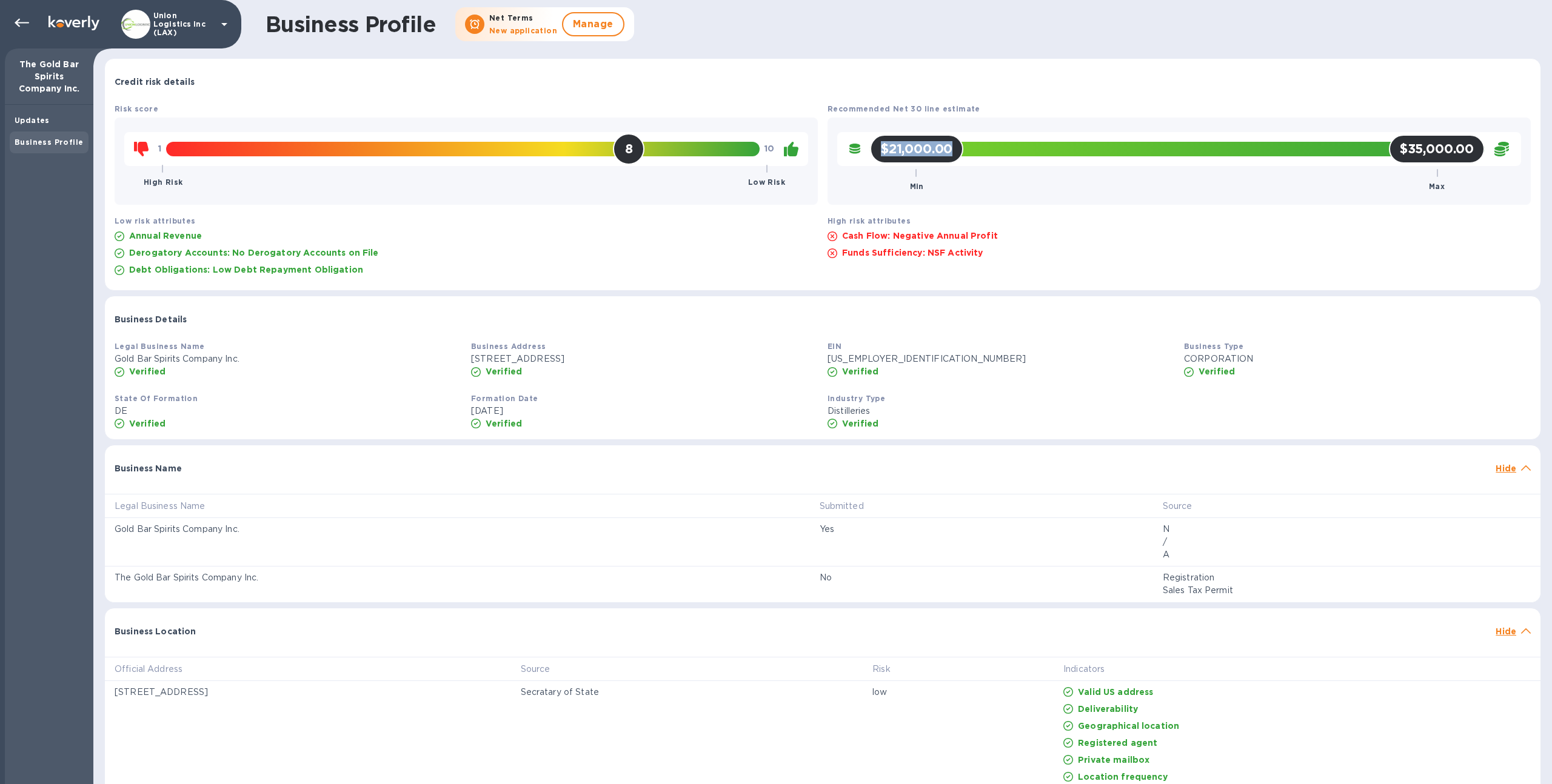
drag, startPoint x: 968, startPoint y: 152, endPoint x: 960, endPoint y: 150, distance: 8.2
click at [960, 150] on div "$21,000.00 Min $35,000.00 Max" at bounding box center [1176, 149] width 615 height 14
click at [958, 151] on div "$21,000.00 Min" at bounding box center [916, 149] width 93 height 29
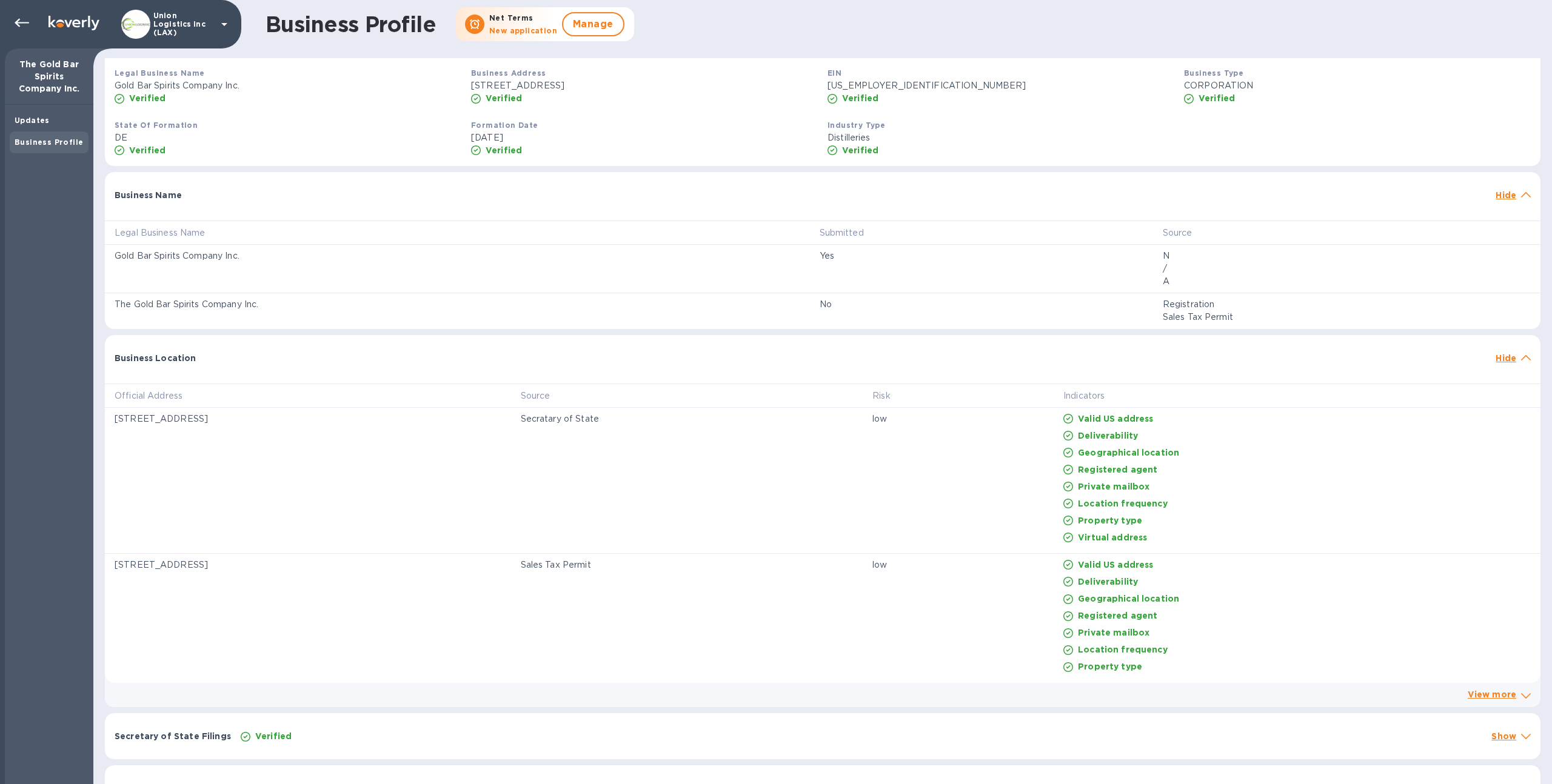
scroll to position [303, 0]
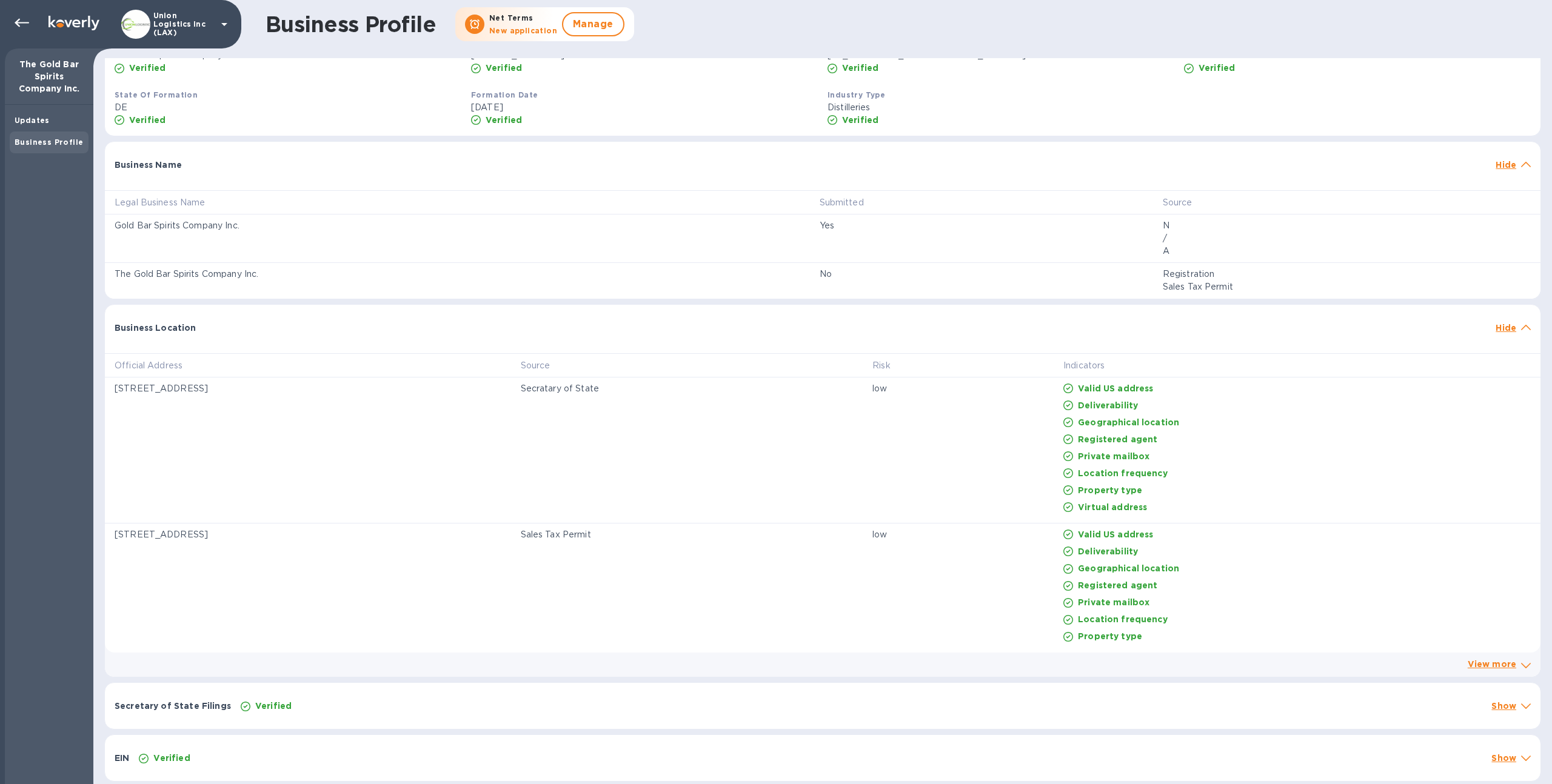
click at [1493, 753] on p "Show" at bounding box center [1503, 758] width 25 height 12
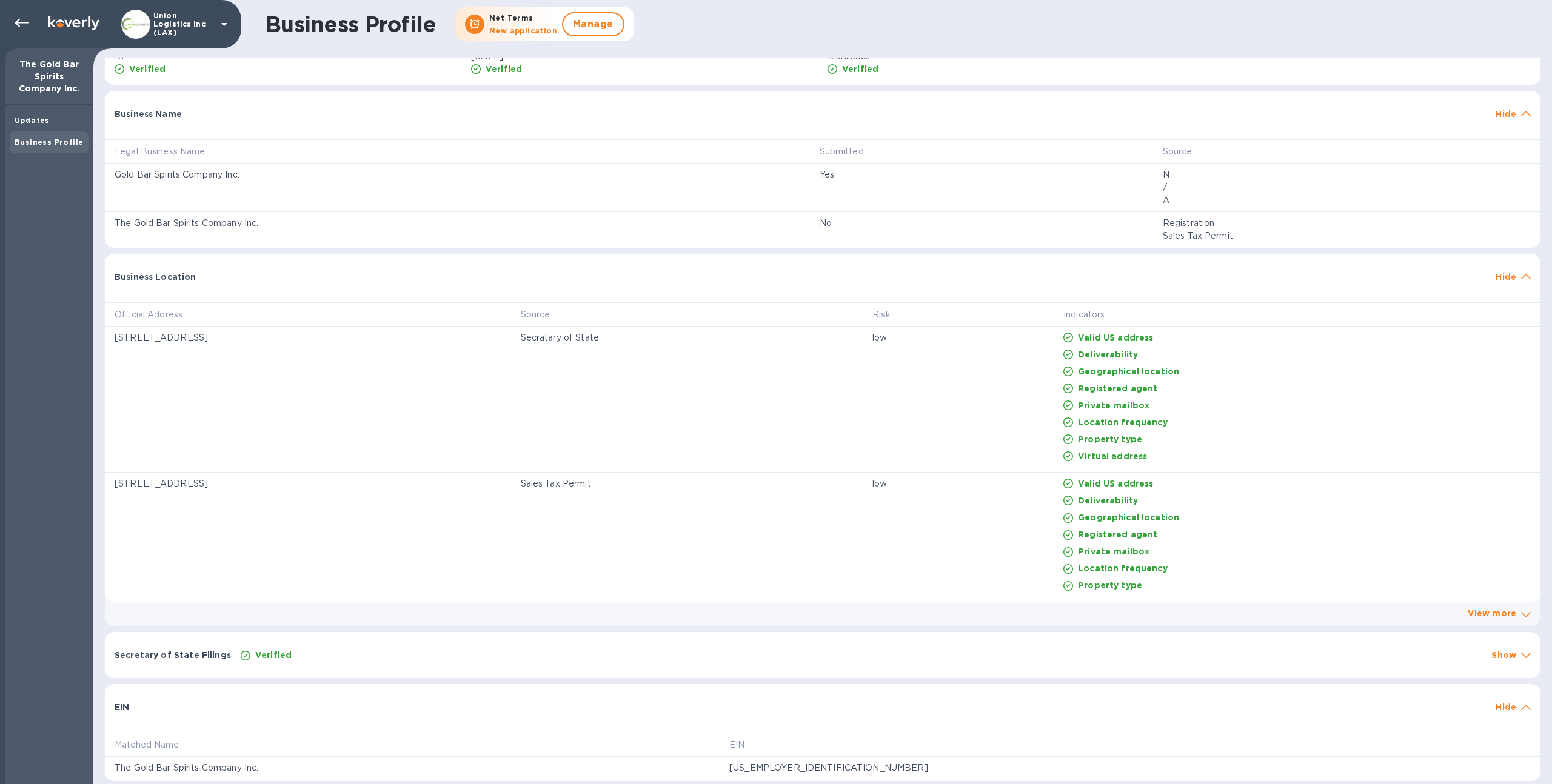
click at [1501, 703] on p "Hide" at bounding box center [1505, 707] width 20 height 12
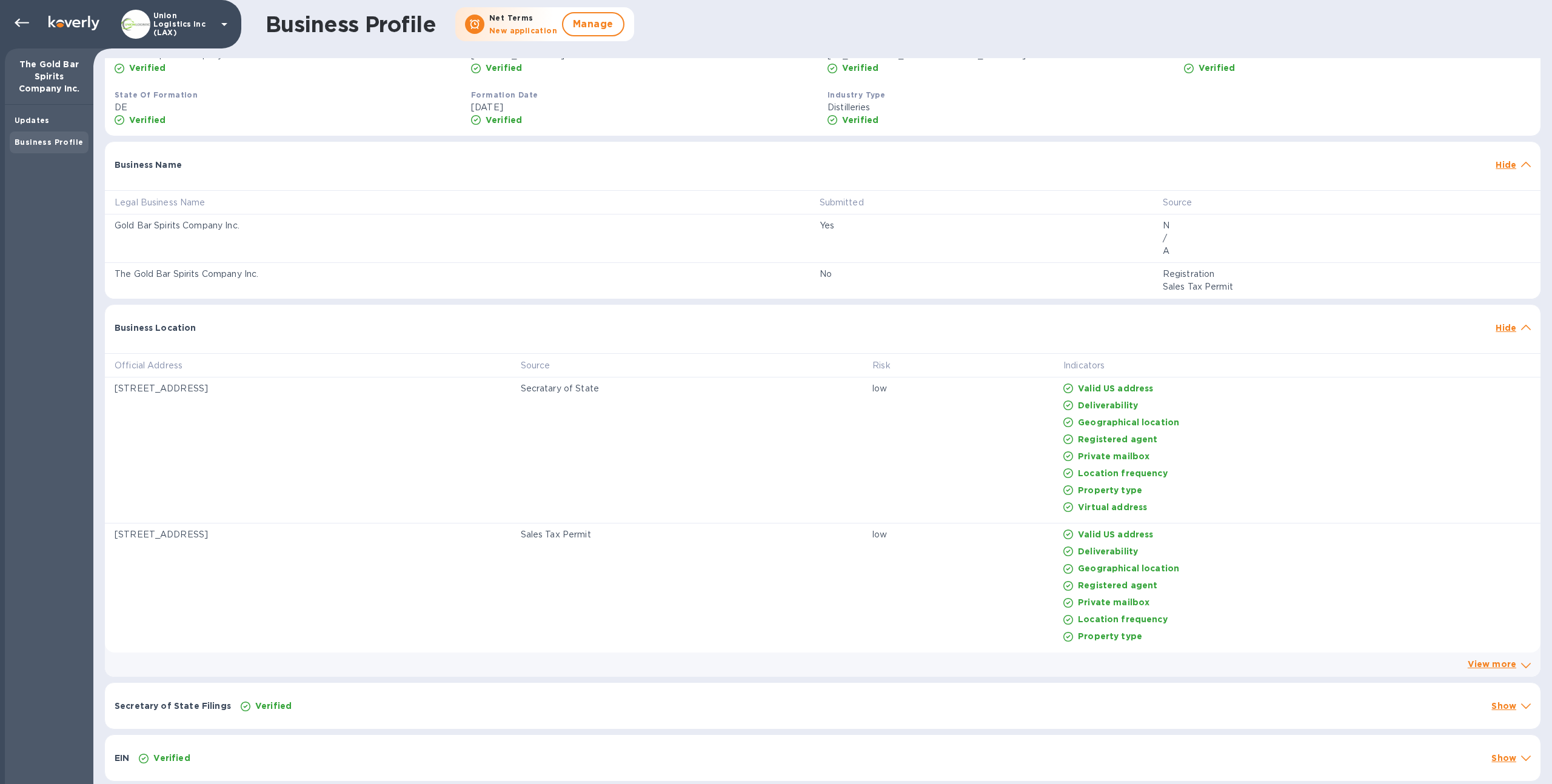
scroll to position [303, 0]
click at [1501, 669] on p "View more" at bounding box center [1492, 663] width 48 height 13
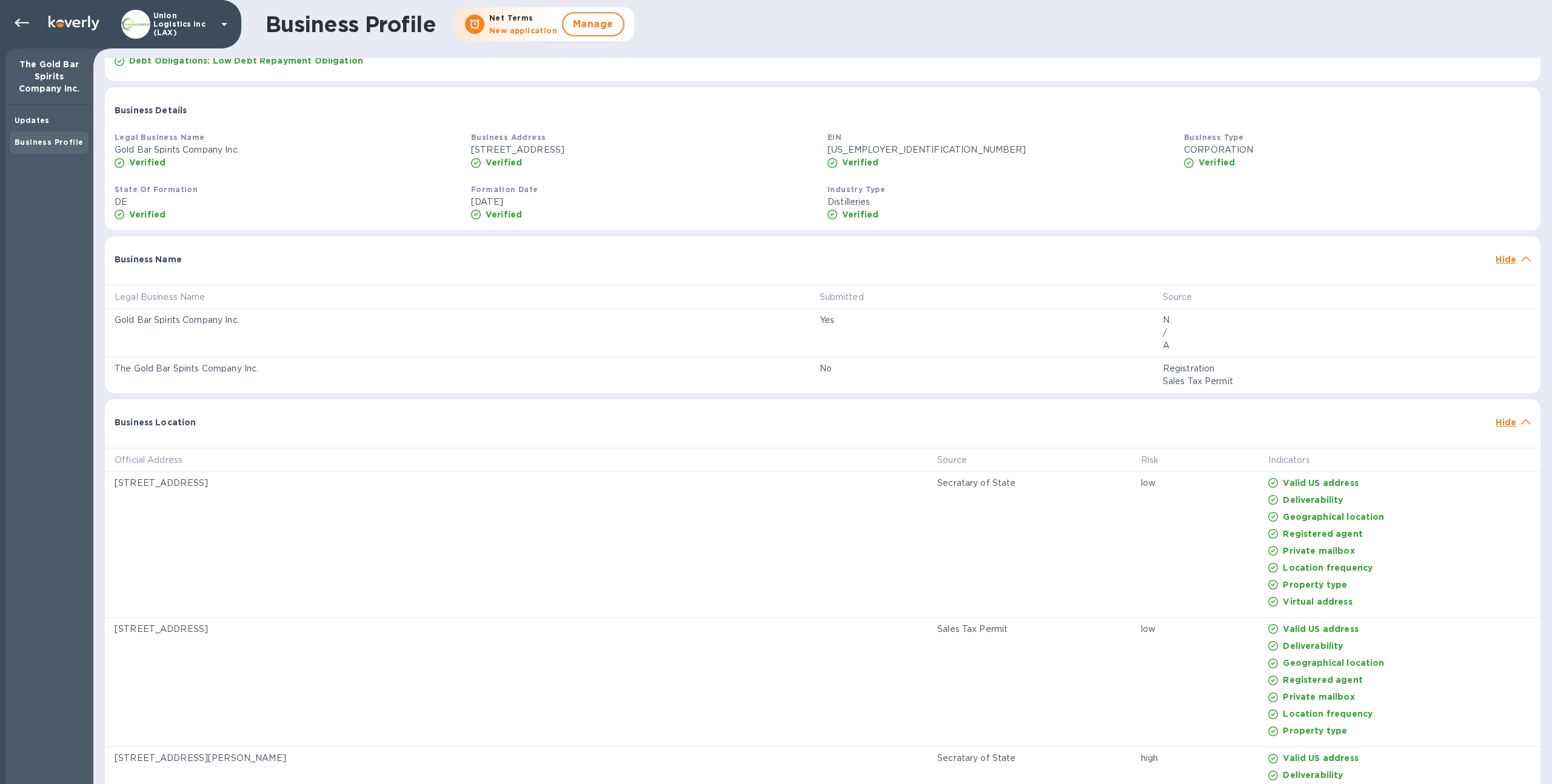
scroll to position [0, 0]
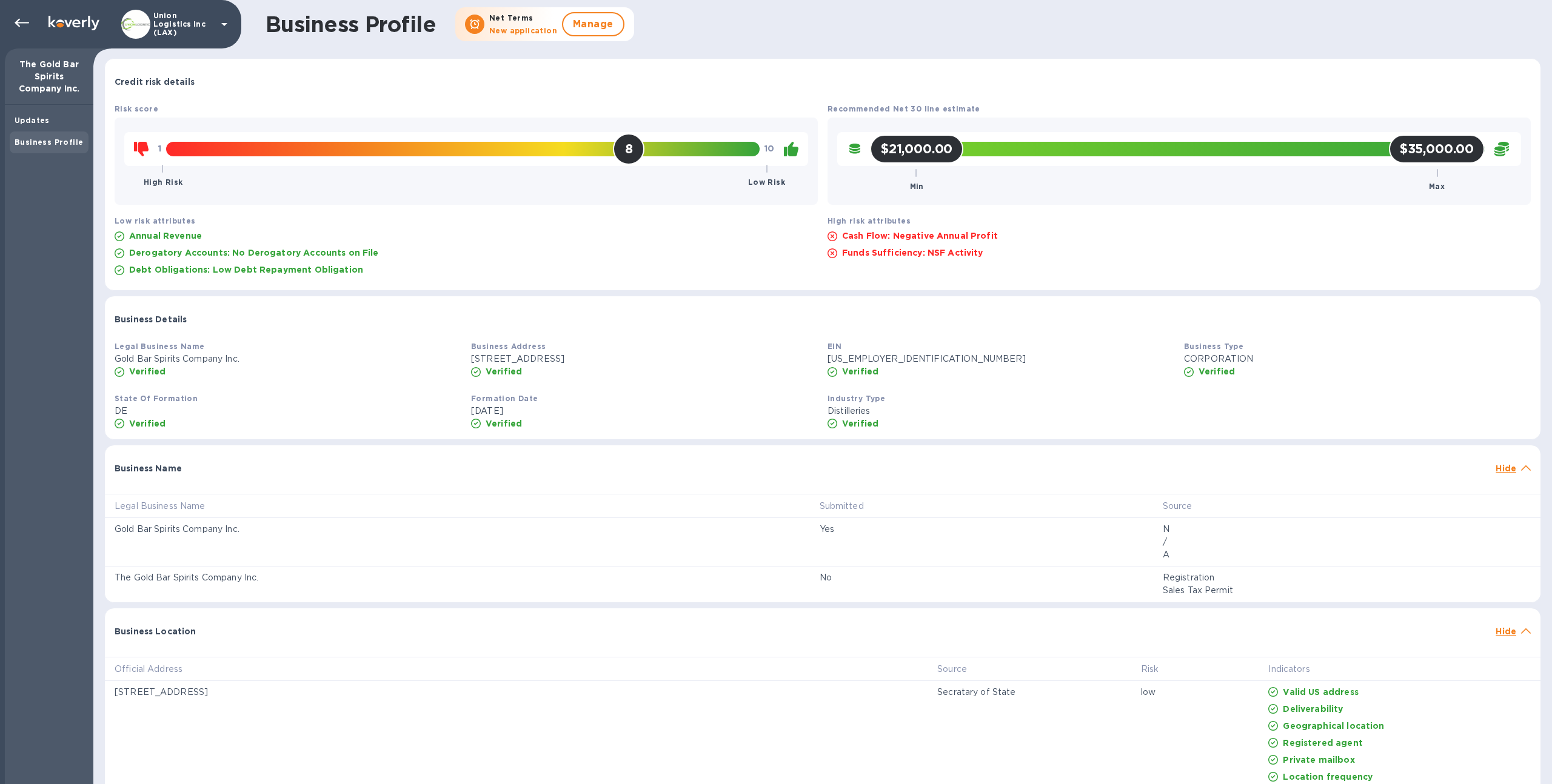
click at [1510, 630] on p "Hide" at bounding box center [1505, 631] width 20 height 12
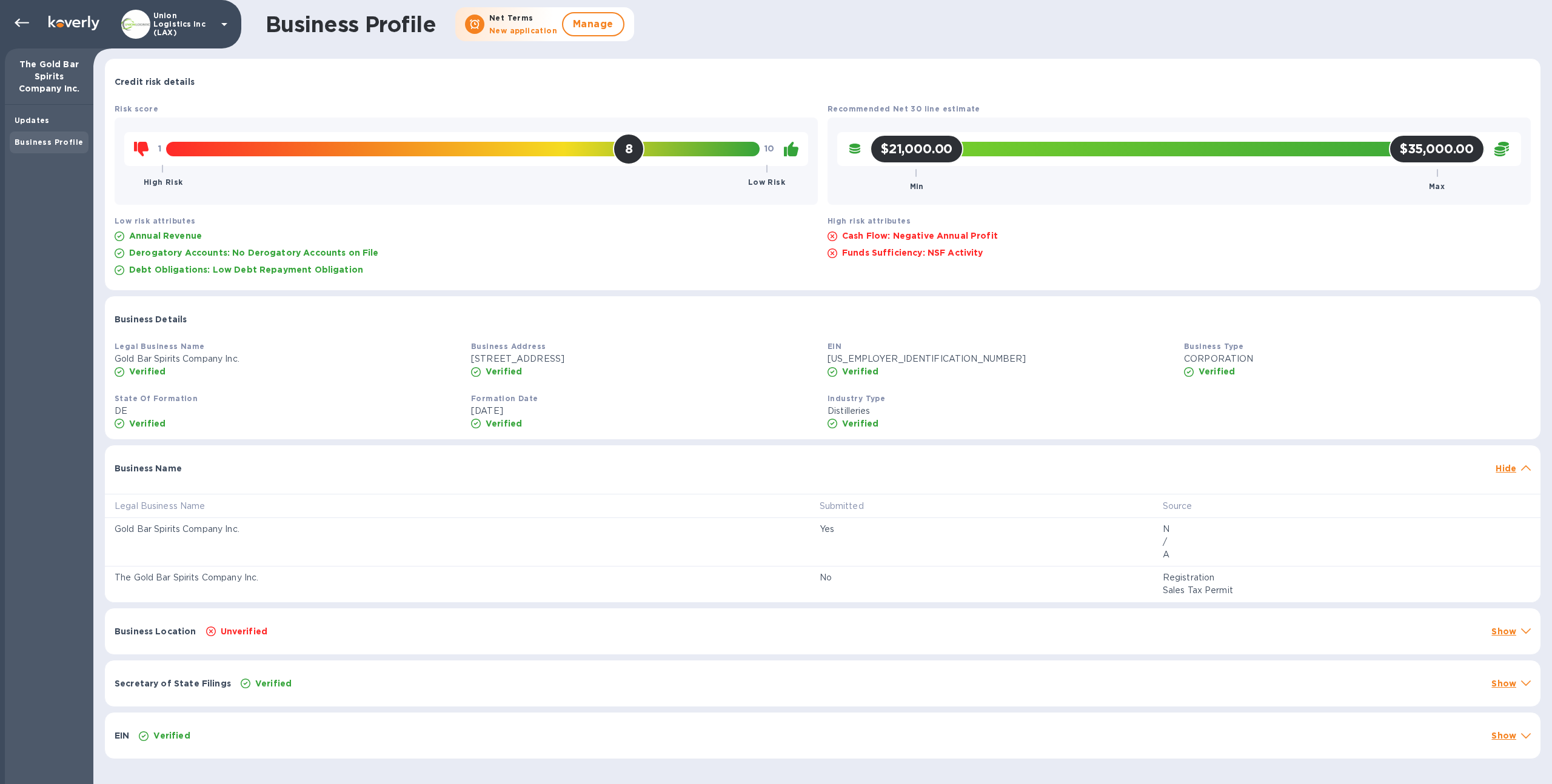
scroll to position [3, 0]
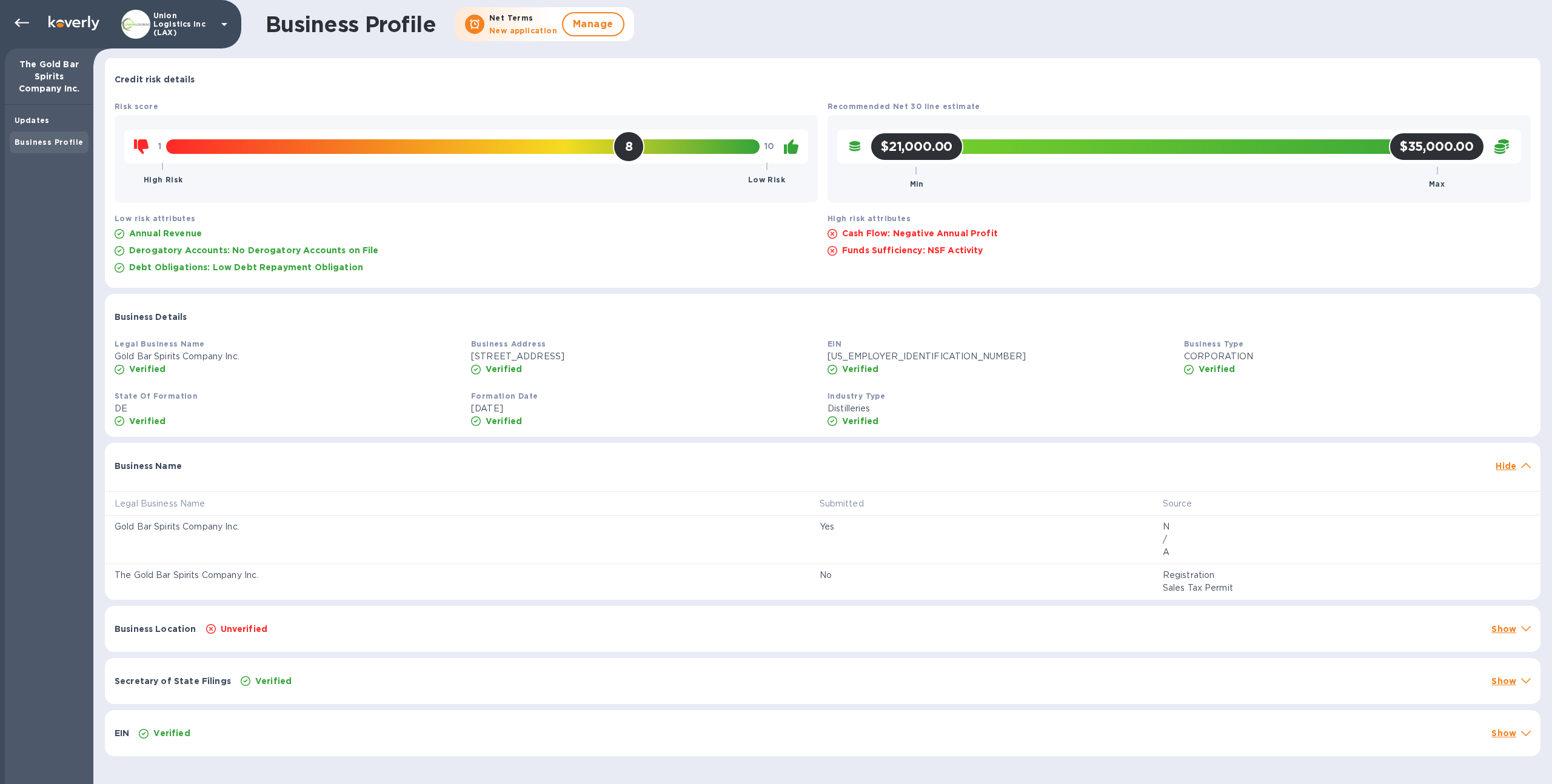
click at [1496, 461] on p "Hide" at bounding box center [1505, 465] width 20 height 12
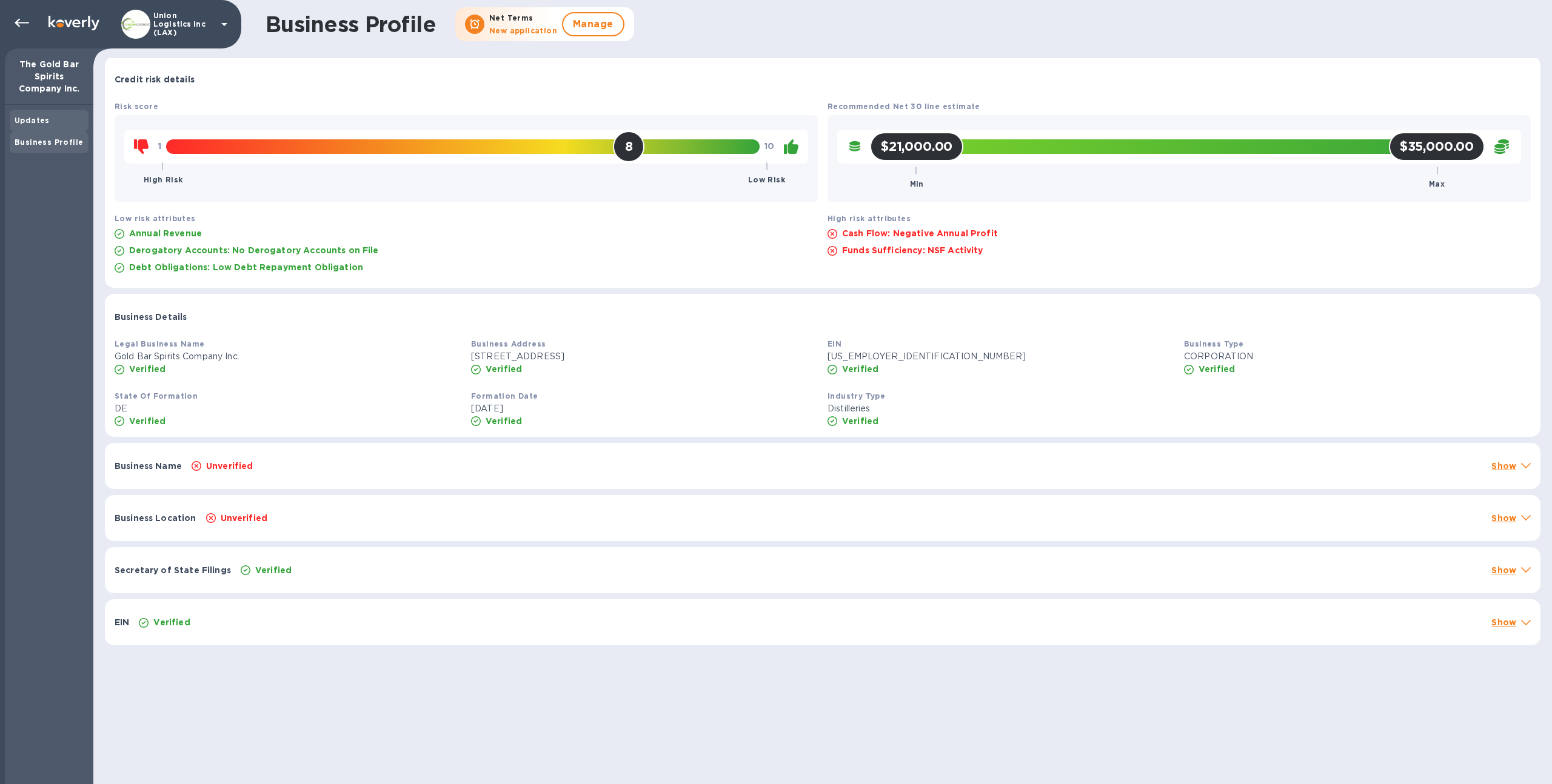
click at [43, 126] on div "Updates" at bounding box center [48, 121] width 69 height 12
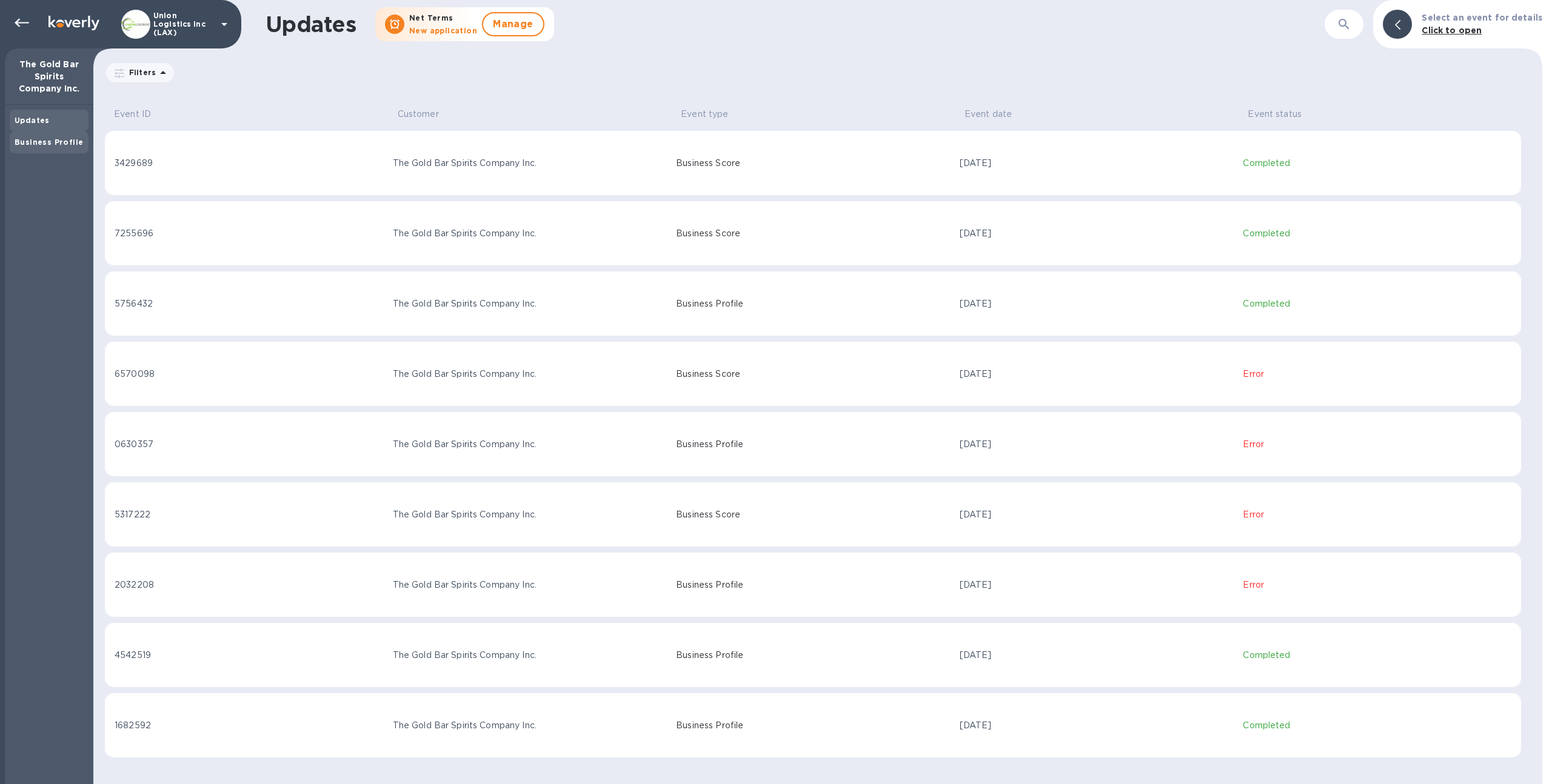
click at [26, 138] on b "Business Profile" at bounding box center [48, 142] width 69 height 9
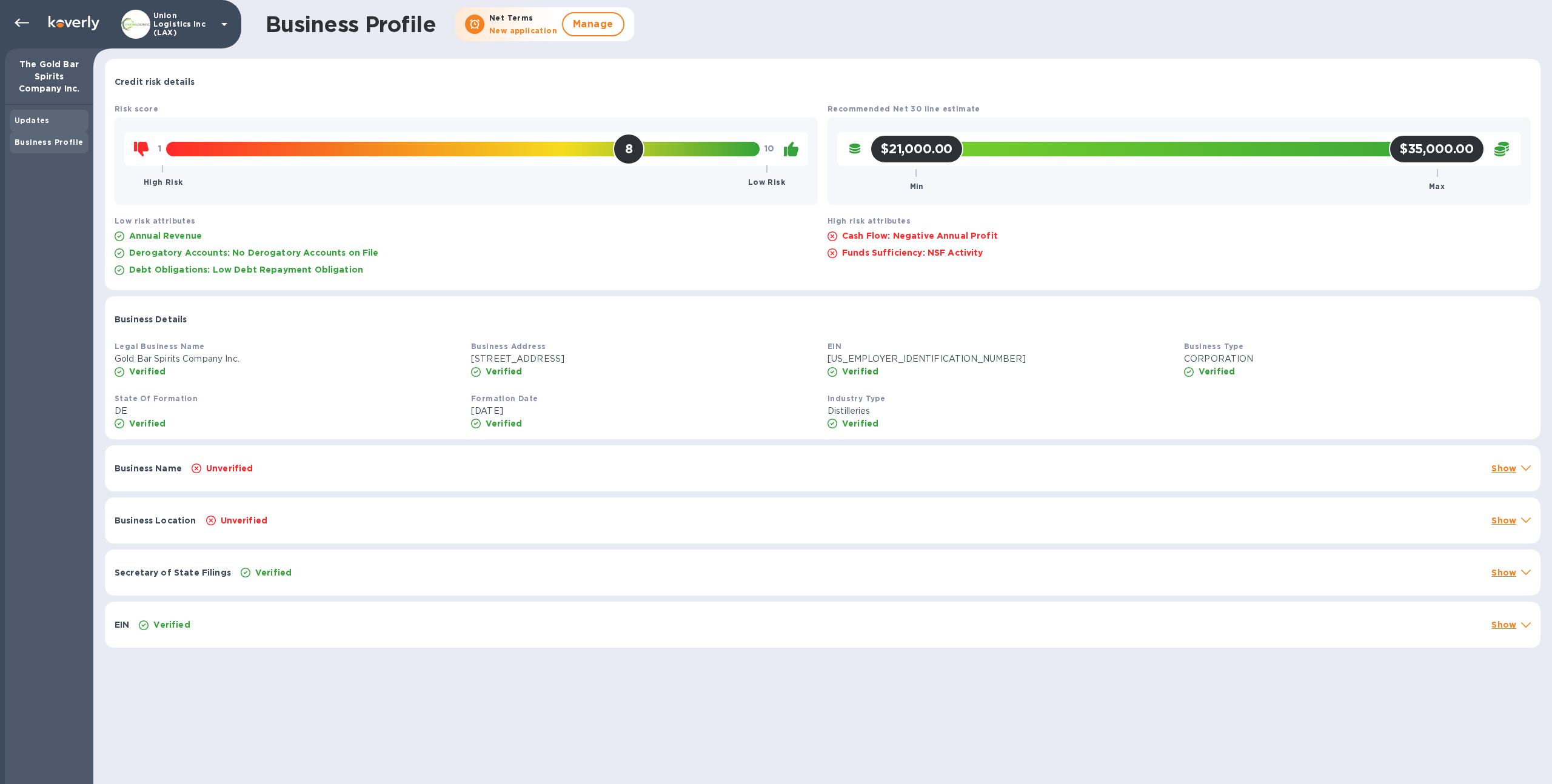
click at [65, 127] on div "Updates" at bounding box center [48, 121] width 79 height 22
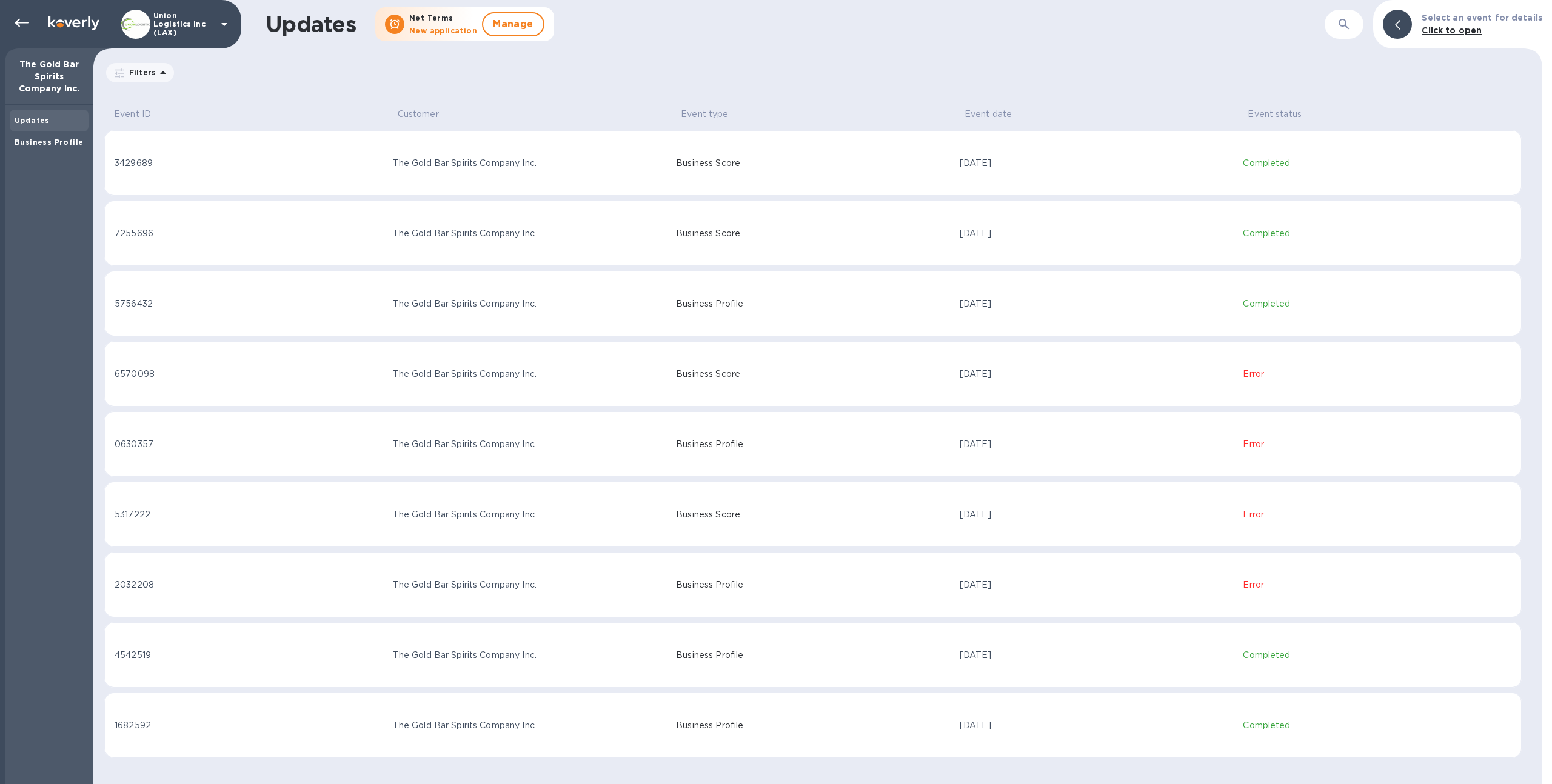
click at [178, 177] on td "3429689" at bounding box center [246, 162] width 284 height 65
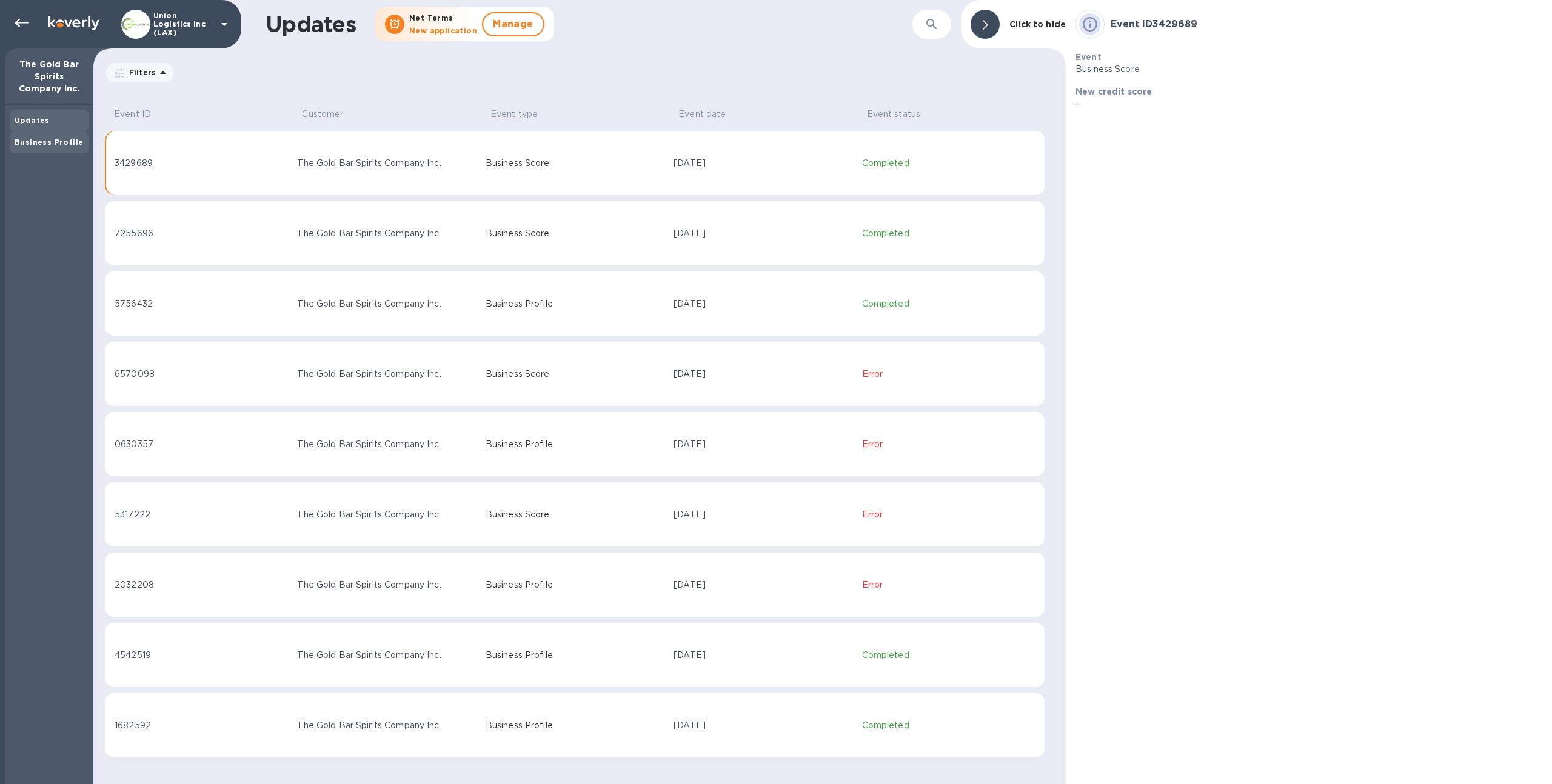
click at [48, 143] on b "Business Profile" at bounding box center [48, 142] width 69 height 9
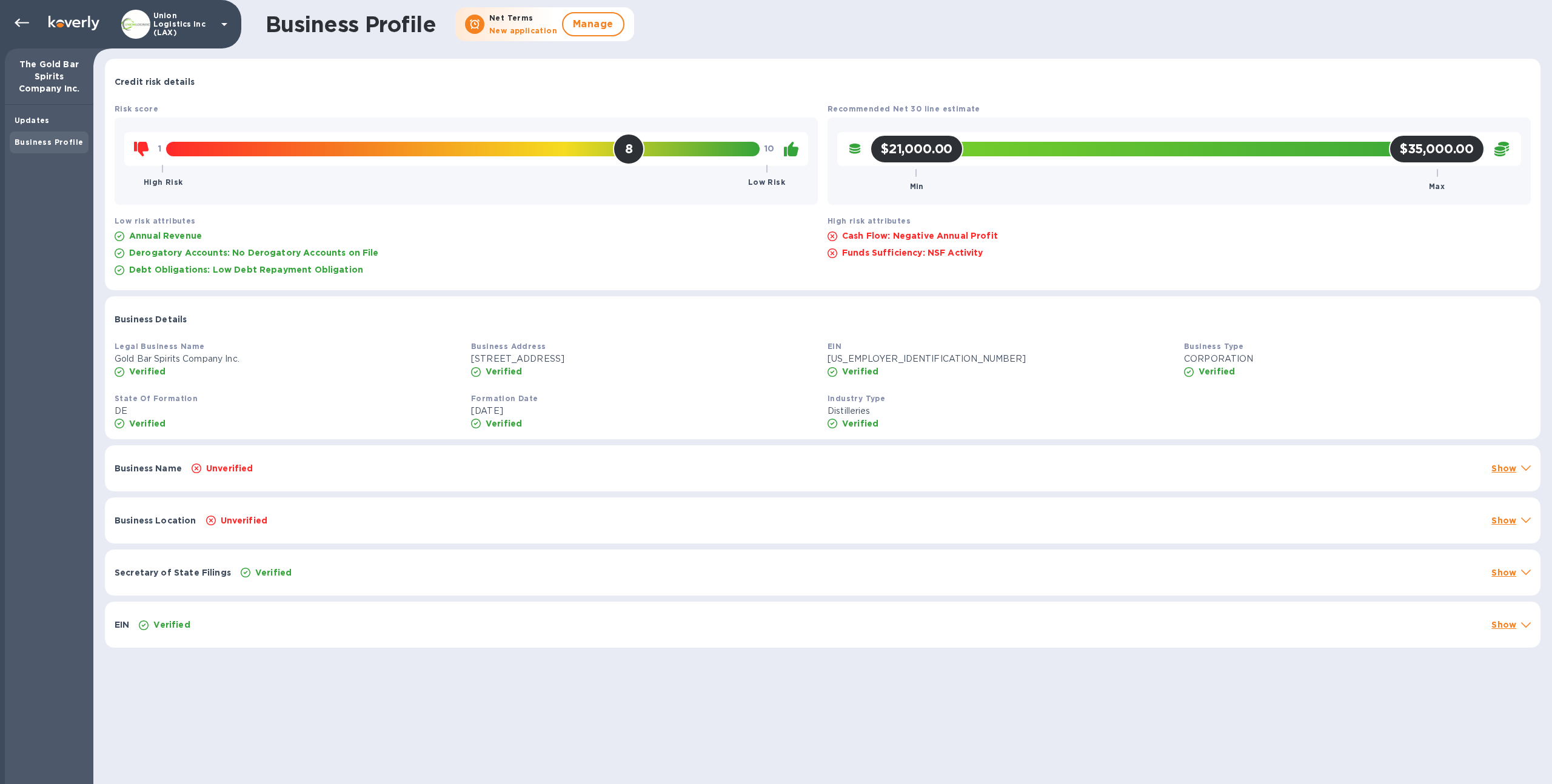
click at [7, 22] on div at bounding box center [20, 24] width 29 height 26
click at [24, 15] on div at bounding box center [21, 23] width 25 height 25
click at [25, 29] on icon at bounding box center [21, 23] width 14 height 14
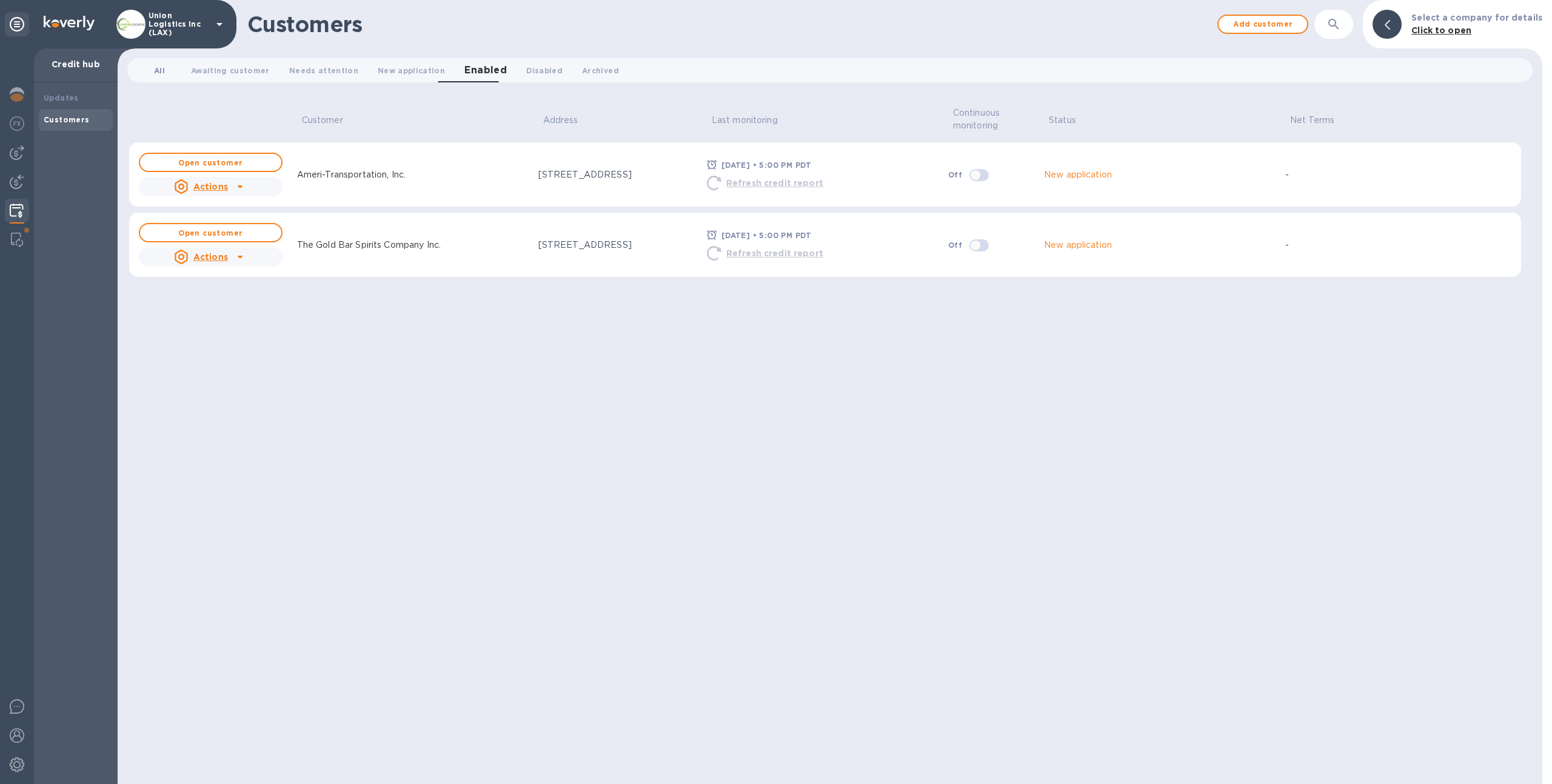
click at [168, 76] on button "All 0" at bounding box center [159, 70] width 43 height 25
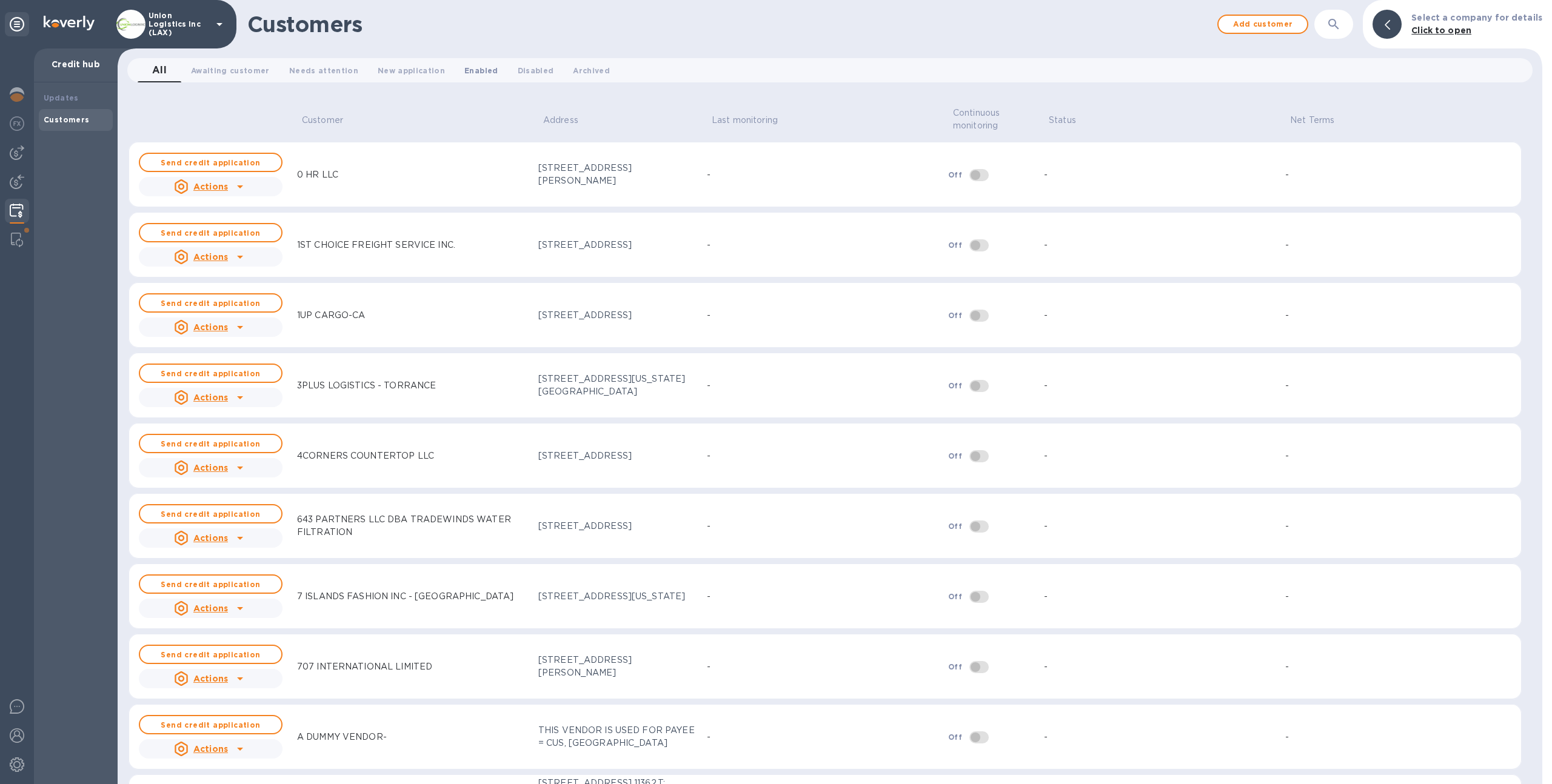
click at [474, 70] on span "Enabled 0" at bounding box center [480, 71] width 33 height 13
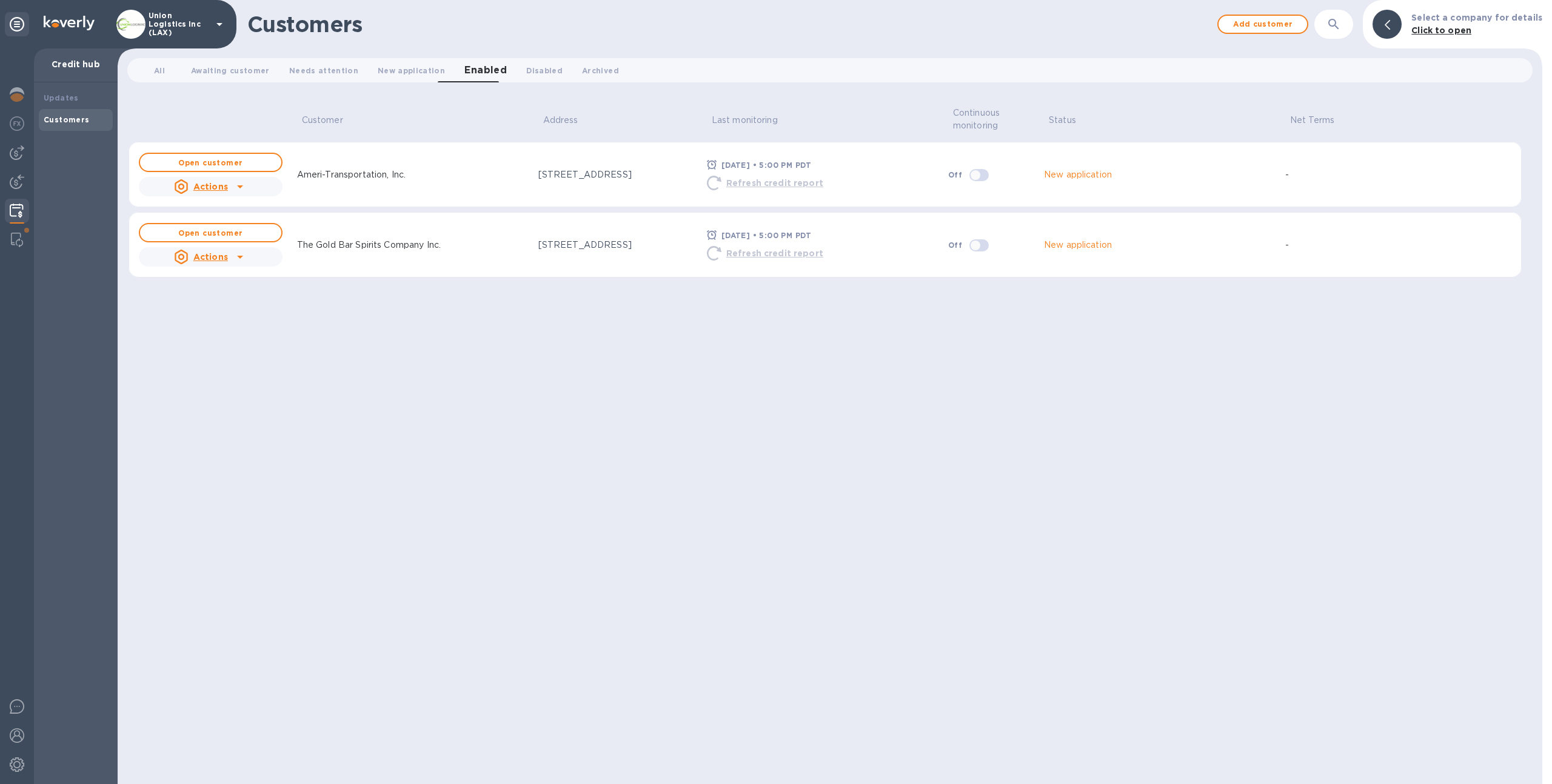
click at [491, 151] on td "Ameri-Transportation, Inc." at bounding box center [413, 174] width 241 height 65
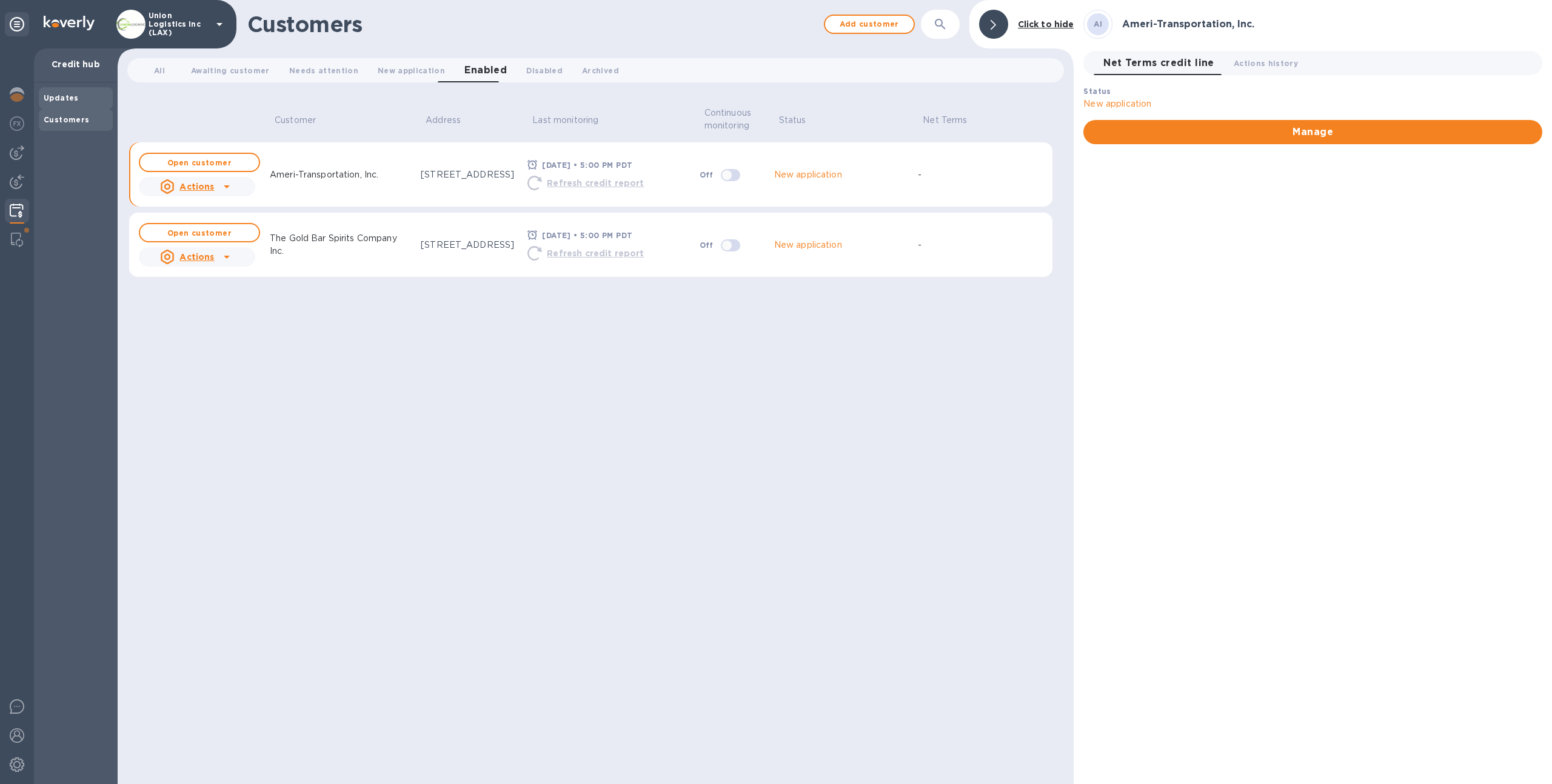
click at [75, 99] on b "Updates" at bounding box center [60, 98] width 35 height 9
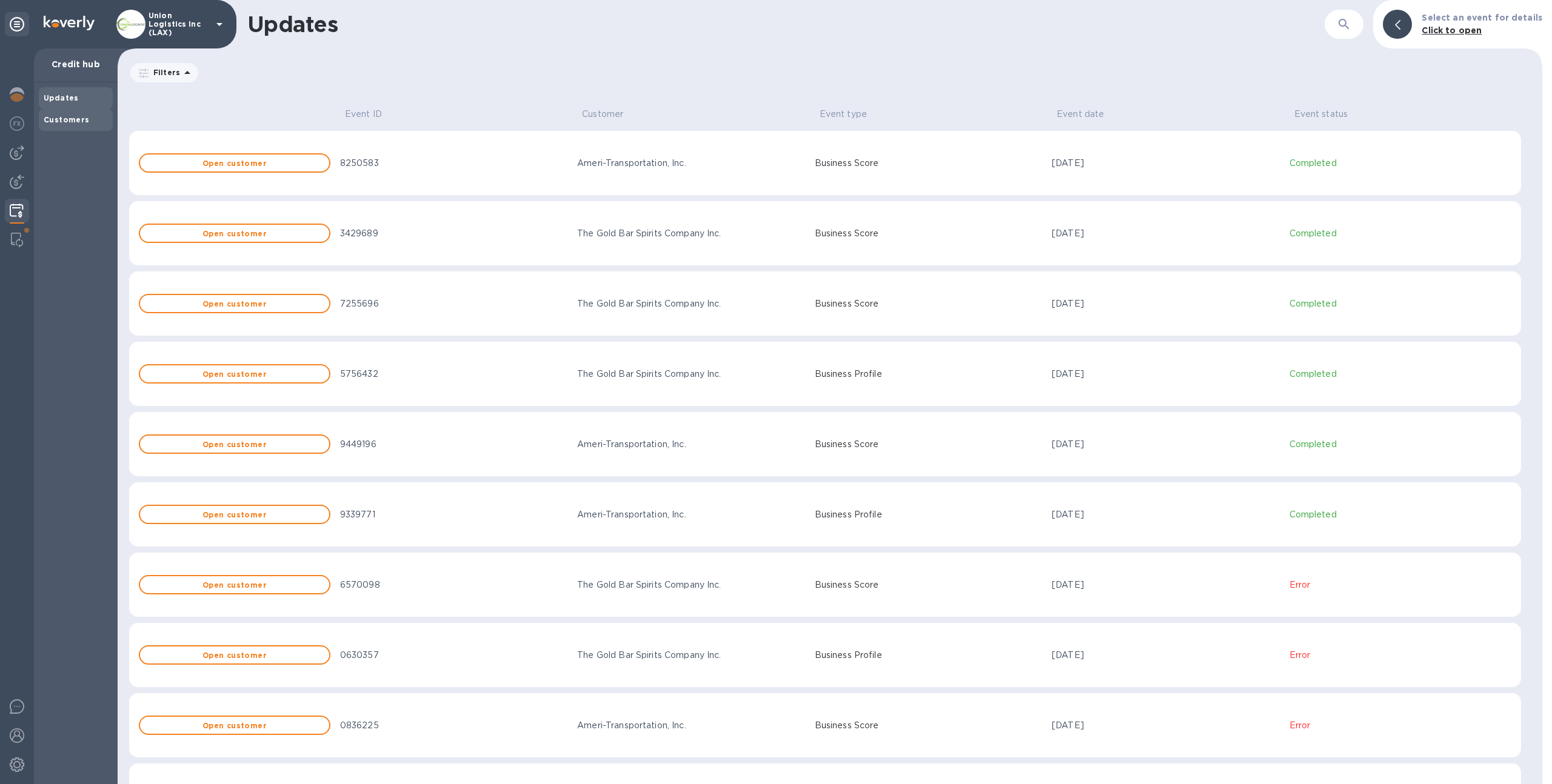
click at [68, 127] on div "Customers" at bounding box center [76, 120] width 74 height 22
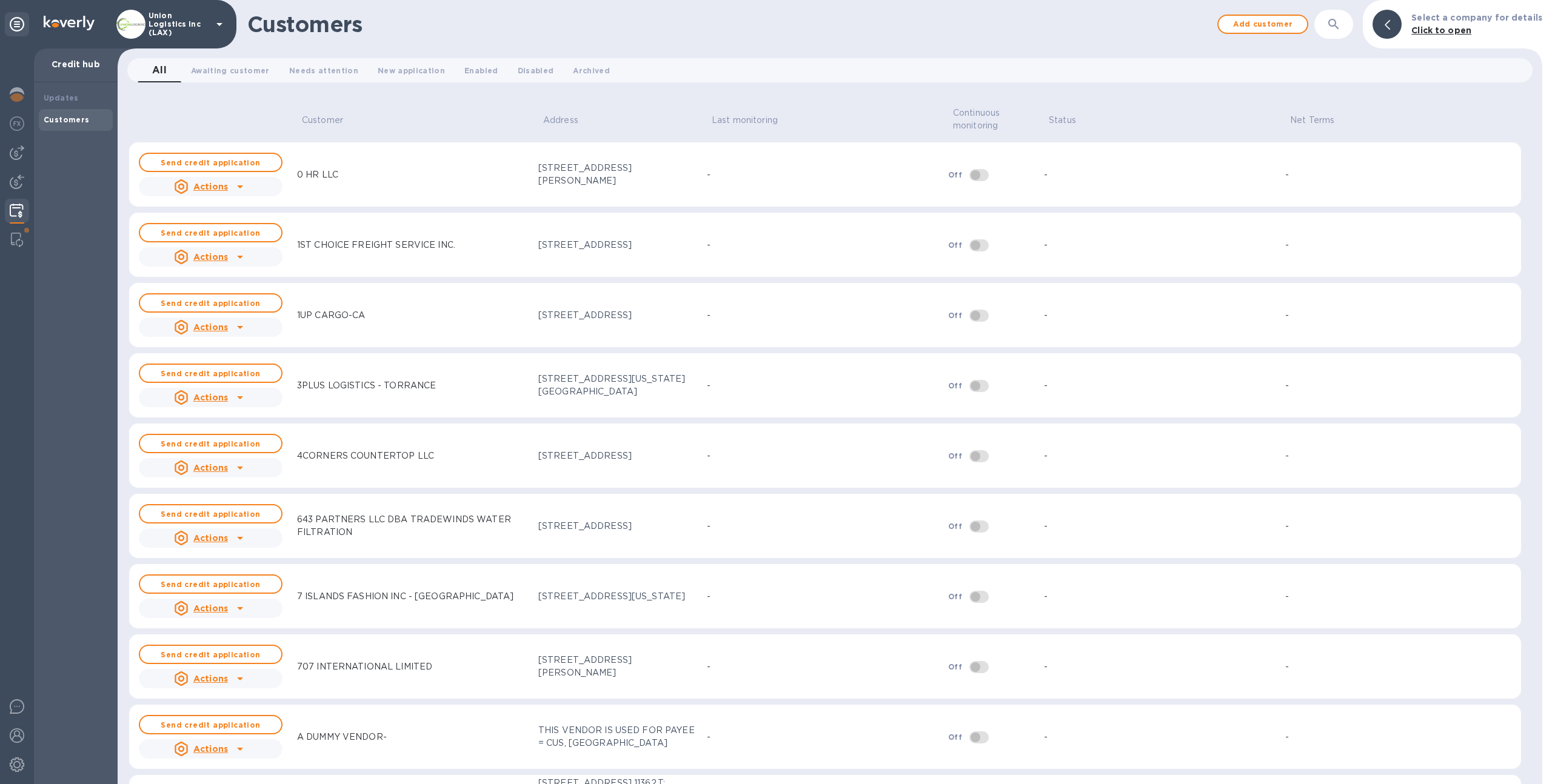
click at [443, 100] on th "Customer" at bounding box center [413, 119] width 241 height 45
click at [380, 69] on span "New application 0" at bounding box center [411, 71] width 67 height 13
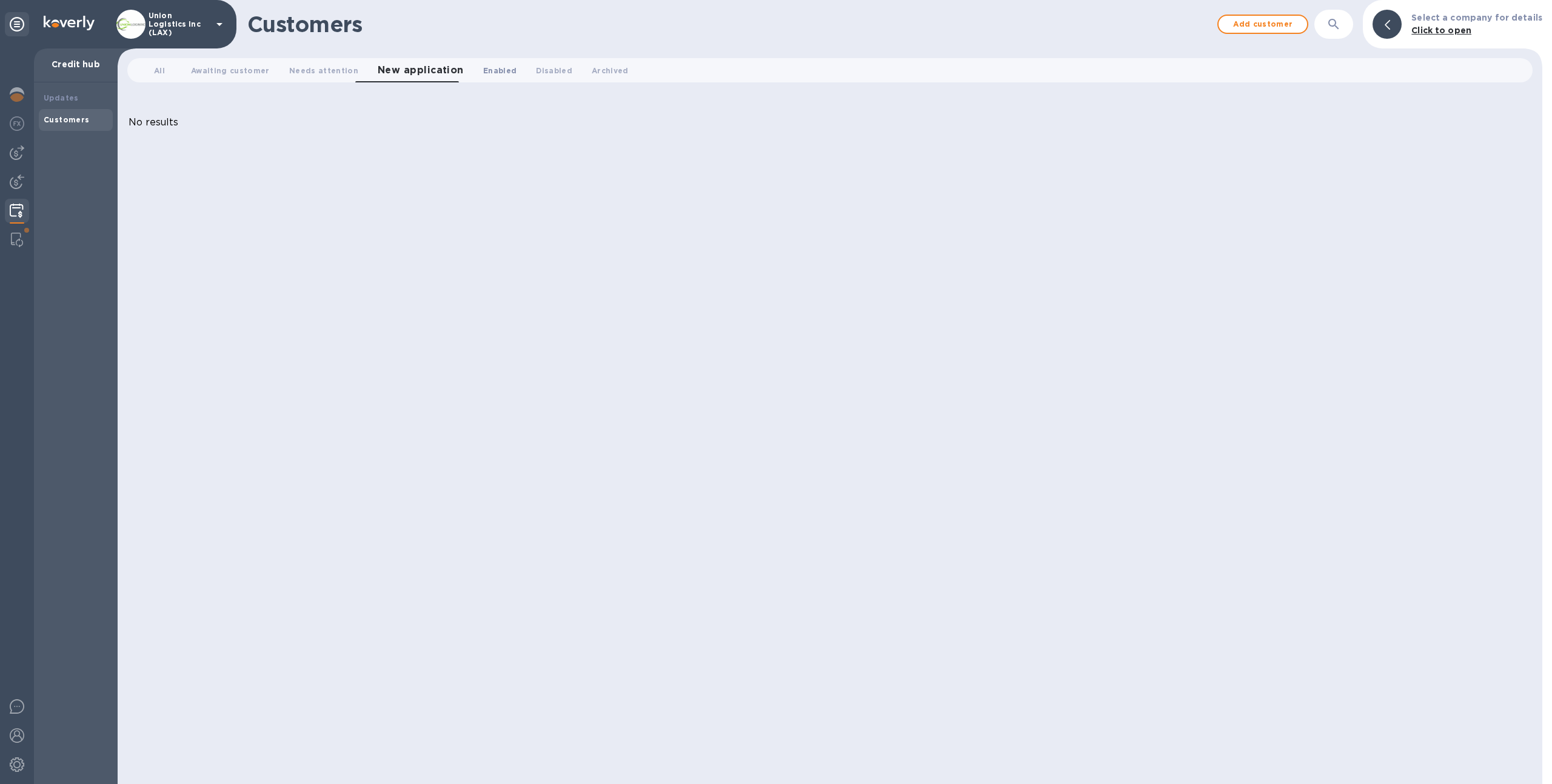
click at [483, 73] on span "Enabled 0" at bounding box center [499, 71] width 33 height 13
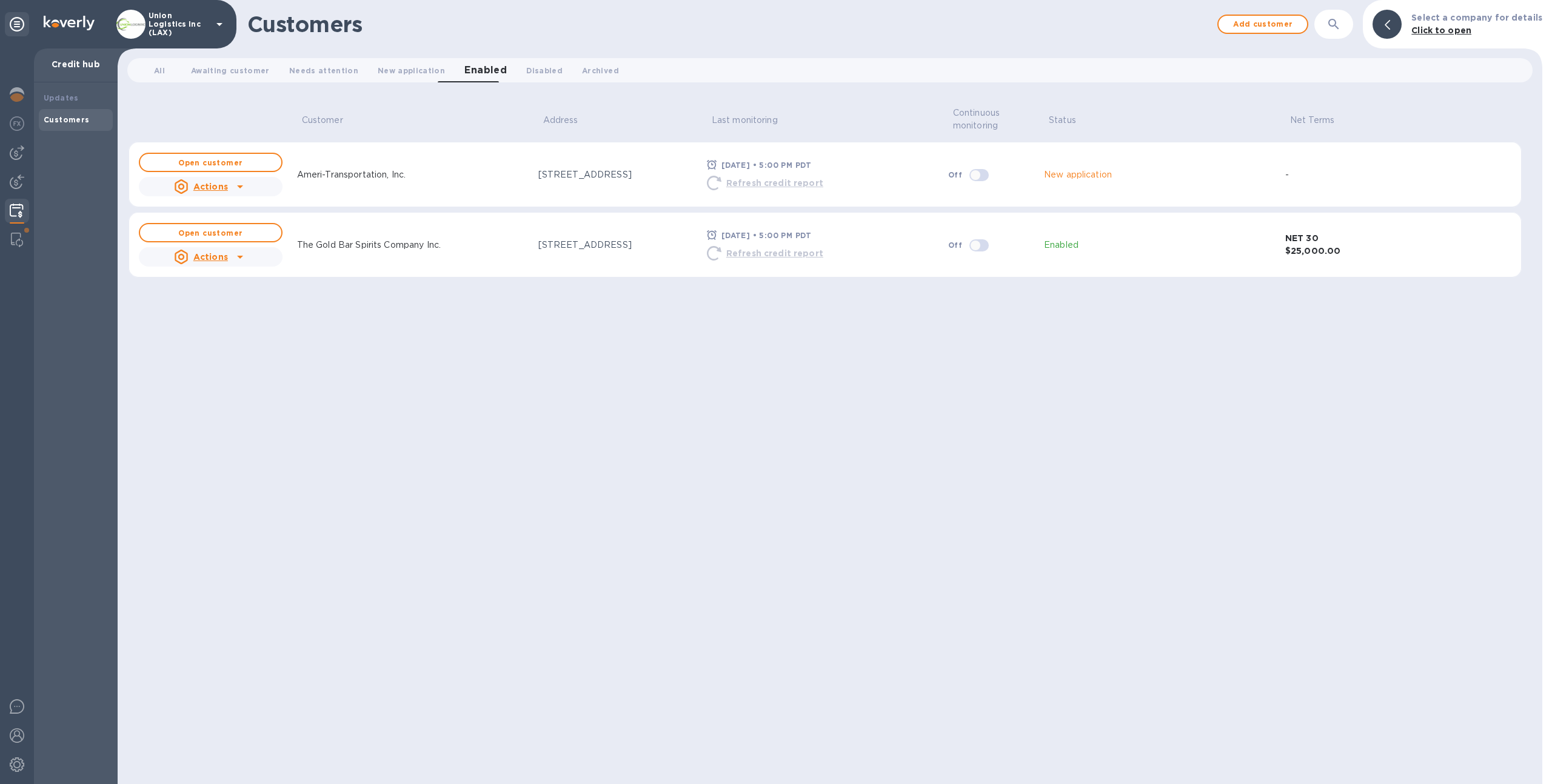
click at [901, 243] on div "[DATE] • 5:00 PM PDT Refresh credit report" at bounding box center [823, 245] width 236 height 37
